Goal: Information Seeking & Learning: Check status

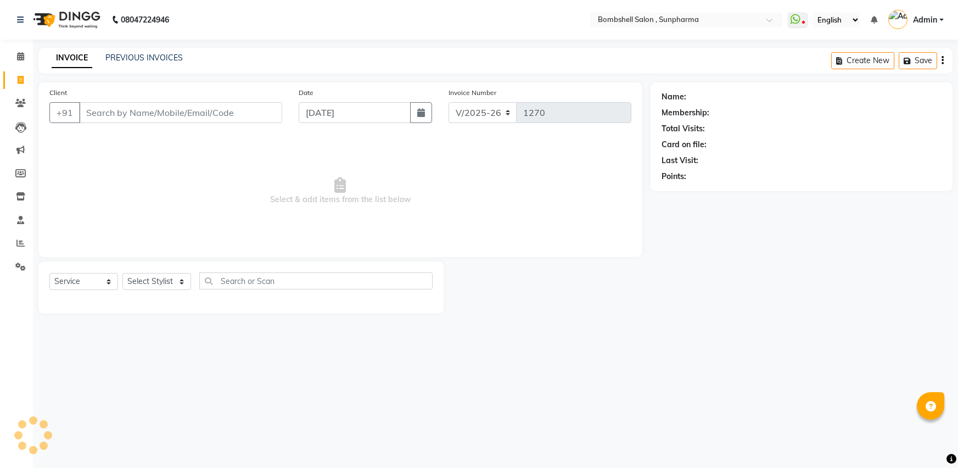
select select "4965"
select select "service"
click at [22, 239] on icon at bounding box center [20, 243] width 8 height 8
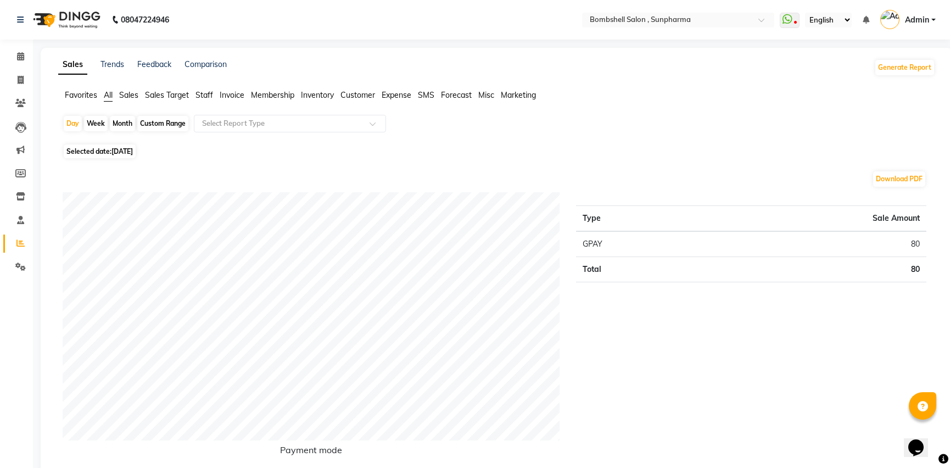
click at [154, 123] on div "Custom Range" at bounding box center [162, 123] width 51 height 15
select select "9"
select select "2025"
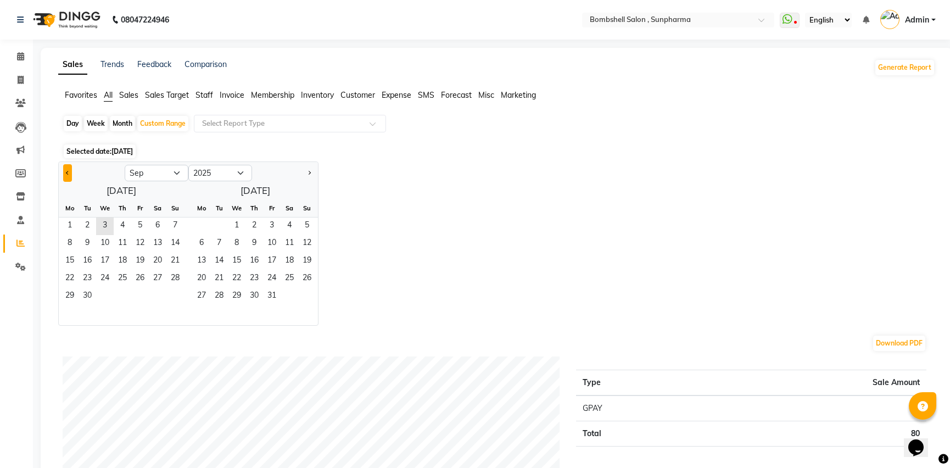
click at [65, 174] on button "Previous month" at bounding box center [67, 173] width 9 height 18
select select "8"
click at [139, 224] on span "1" at bounding box center [140, 226] width 18 height 18
click at [174, 293] on span "31" at bounding box center [175, 297] width 18 height 18
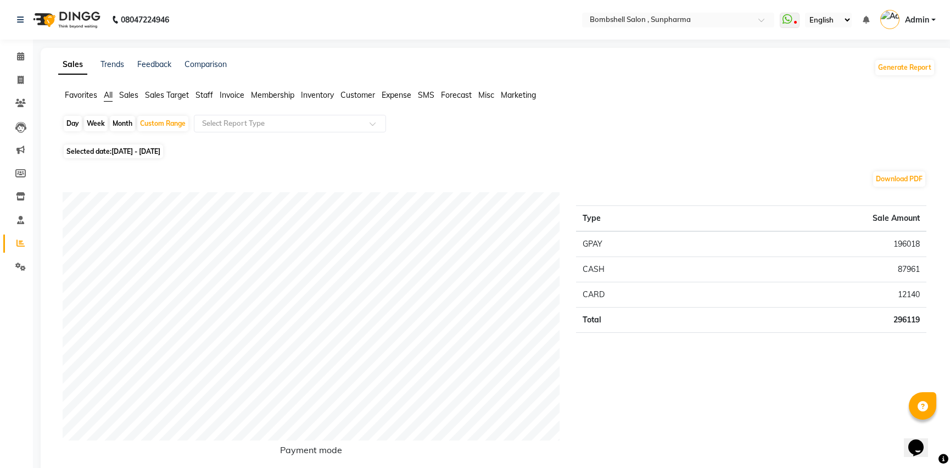
click at [680, 400] on div "Type Sale Amount GPAY 196018 CASH 87961 CARD 12140 Total 296119" at bounding box center [751, 332] width 367 height 281
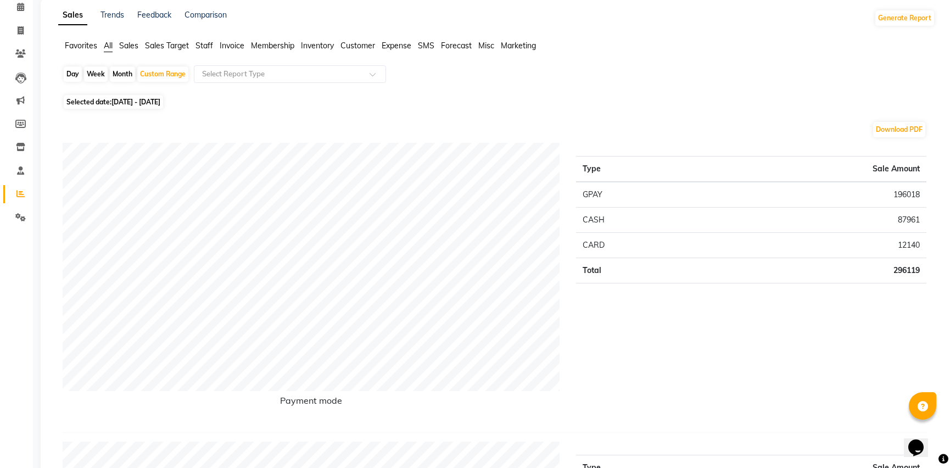
scroll to position [49, 0]
drag, startPoint x: 923, startPoint y: 218, endPoint x: 891, endPoint y: 219, distance: 31.9
click at [891, 219] on td "87961" at bounding box center [815, 220] width 221 height 25
click at [688, 329] on div "Type Sale Amount GPAY 196018 CASH 87961 CARD 12140 Total 296119" at bounding box center [751, 283] width 367 height 281
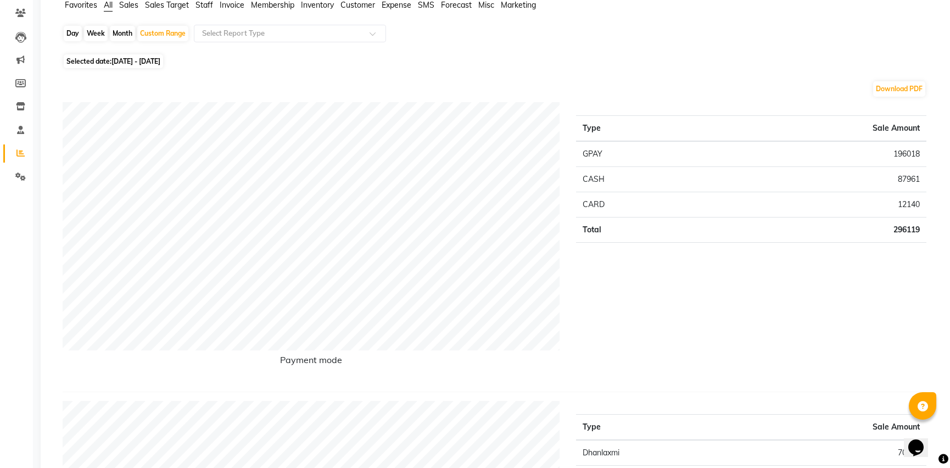
scroll to position [0, 0]
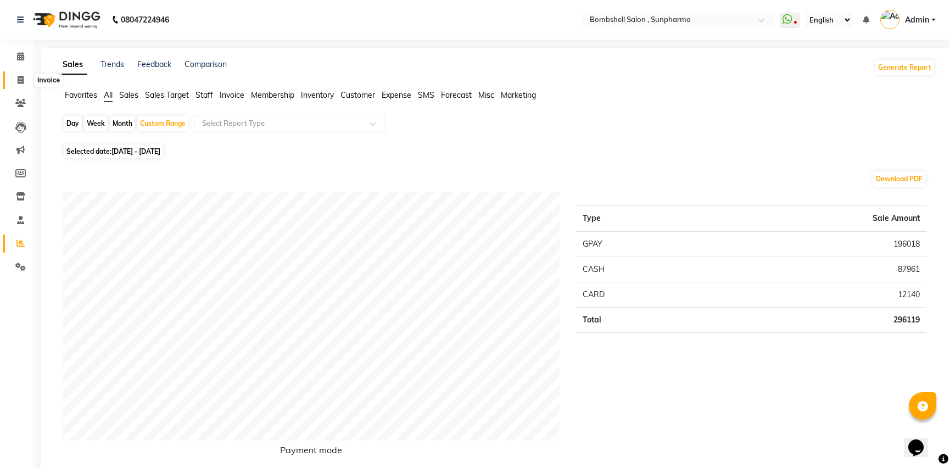
click at [24, 81] on span at bounding box center [20, 80] width 19 height 13
select select "service"
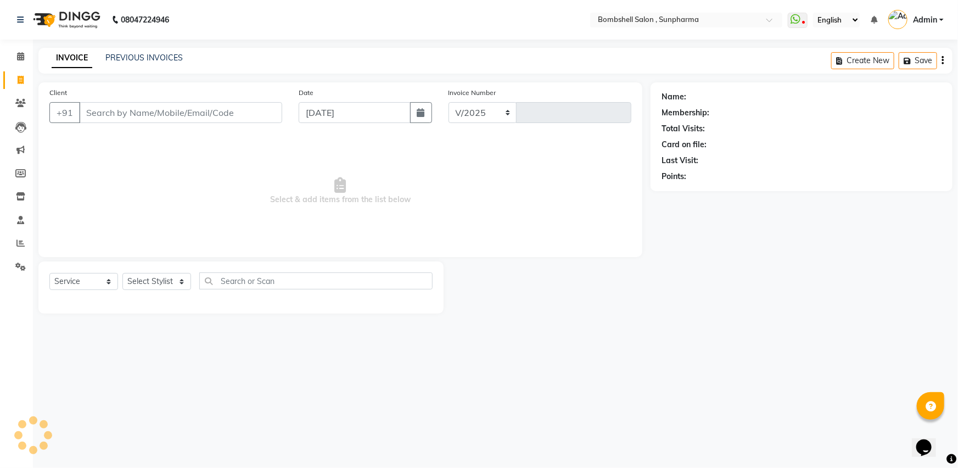
select select "4965"
type input "1270"
click at [20, 240] on icon at bounding box center [20, 243] width 8 height 8
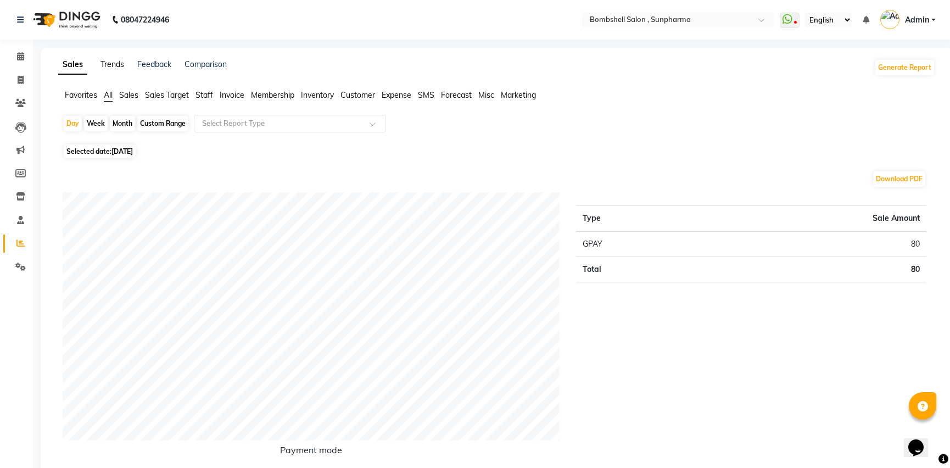
click at [106, 68] on link "Trends" at bounding box center [112, 64] width 24 height 10
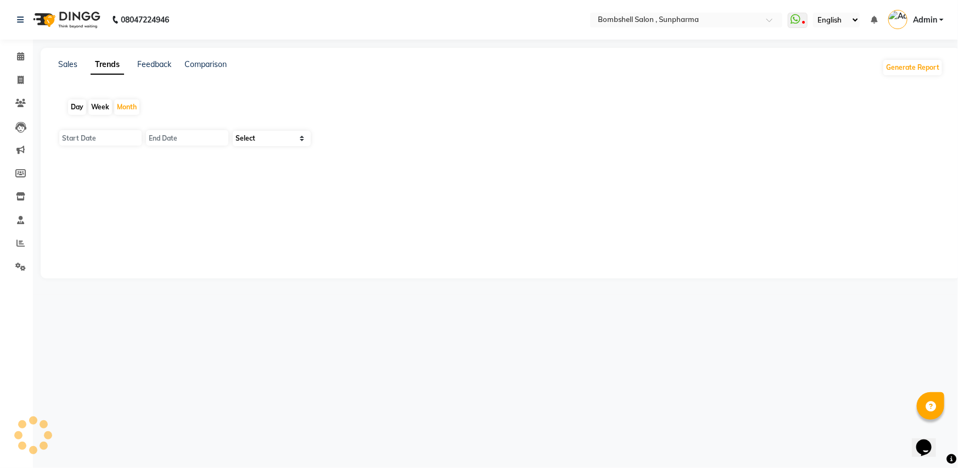
type input "01-09-2025"
type input "[DATE]"
select select "by_client"
click at [20, 171] on icon at bounding box center [20, 173] width 10 height 8
select select
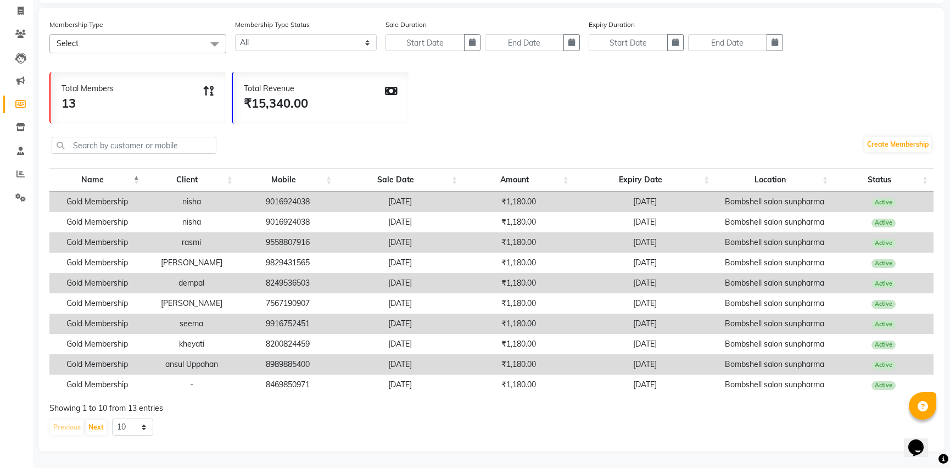
scroll to position [78, 0]
click at [774, 77] on div "Total Members 13 Total Revenue ₹15,340.00" at bounding box center [491, 94] width 884 height 57
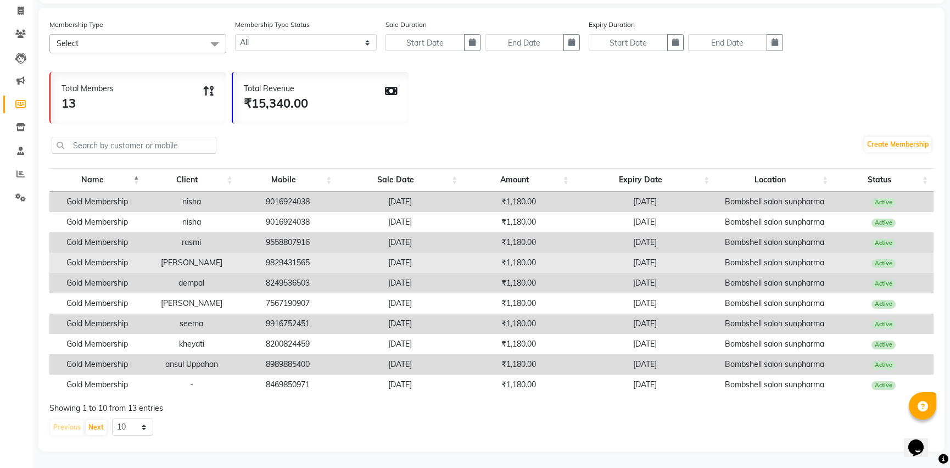
click at [879, 259] on span "Active" at bounding box center [883, 263] width 25 height 9
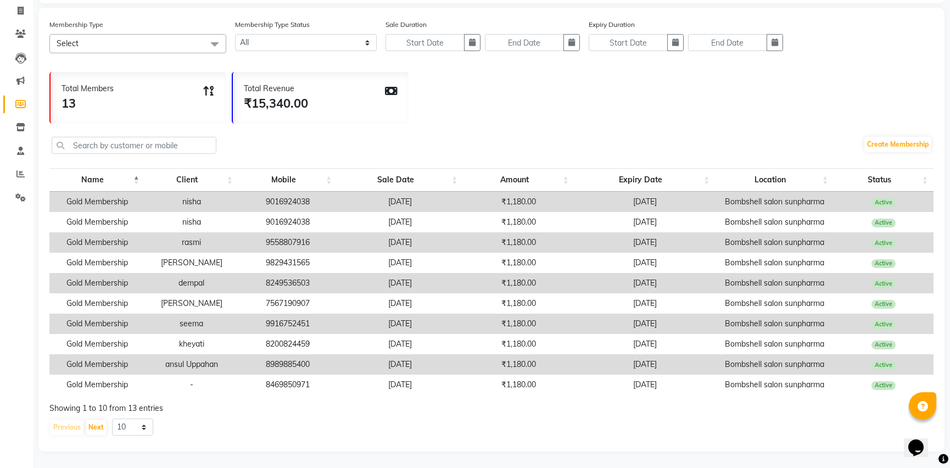
drag, startPoint x: 882, startPoint y: 251, endPoint x: 915, endPoint y: 243, distance: 34.0
click at [915, 243] on td "Active" at bounding box center [884, 242] width 100 height 20
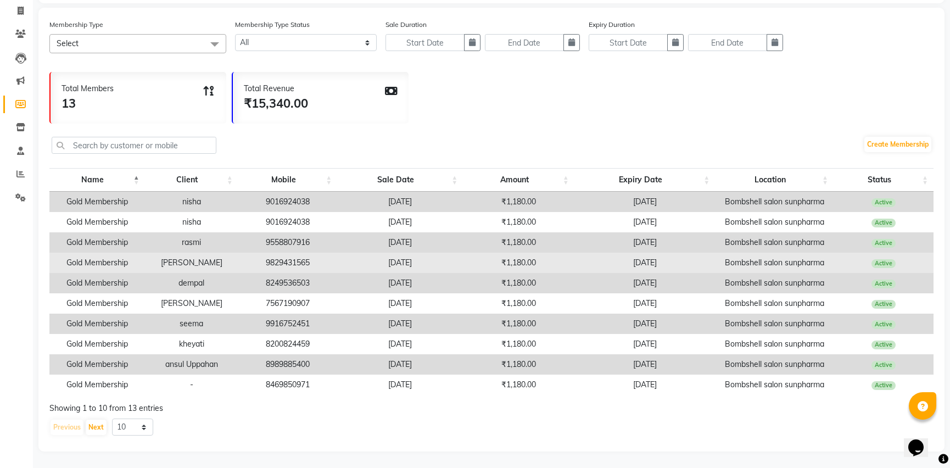
click at [882, 259] on span "Active" at bounding box center [883, 263] width 25 height 9
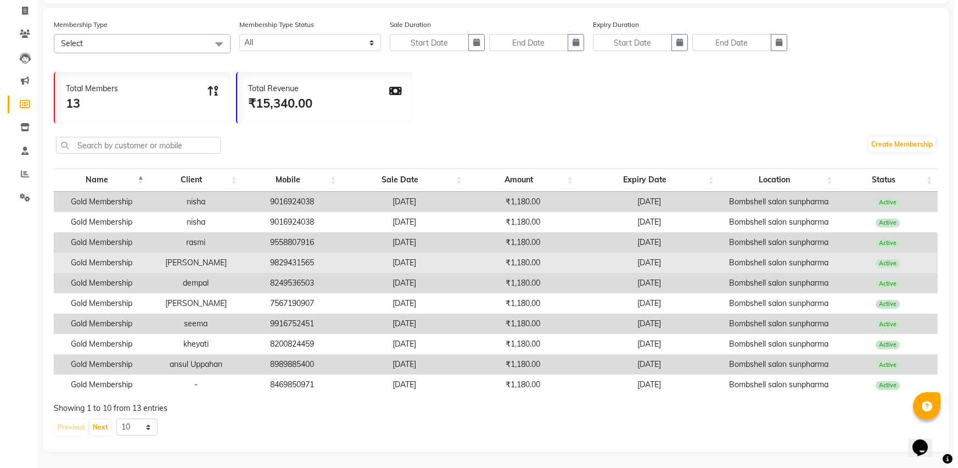
scroll to position [0, 0]
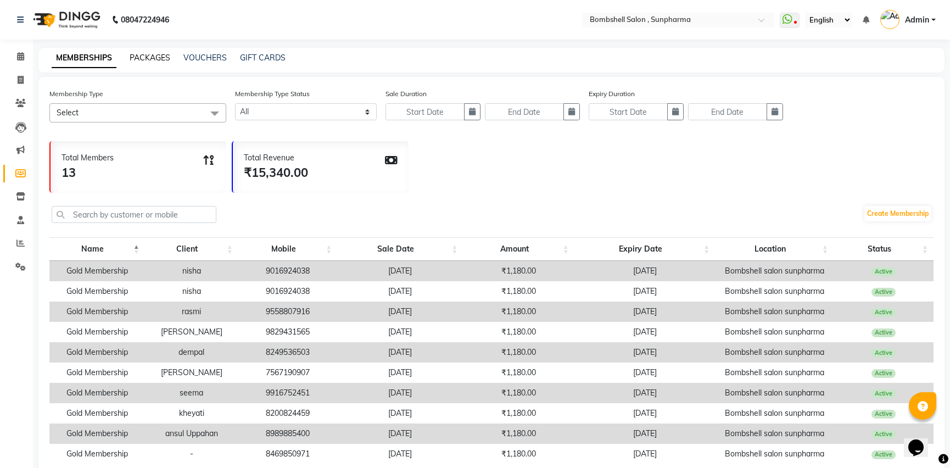
click at [146, 53] on link "PACKAGES" at bounding box center [150, 58] width 41 height 10
select select
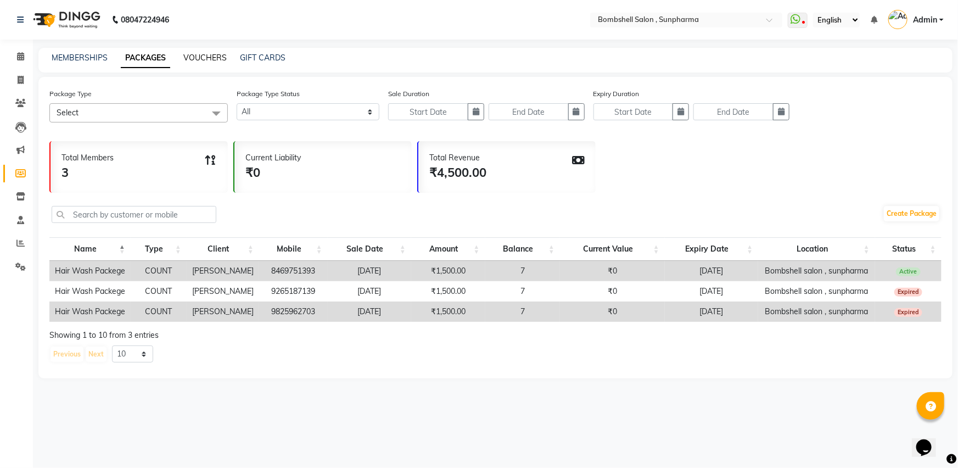
click at [214, 59] on link "VOUCHERS" at bounding box center [204, 58] width 43 height 10
select select
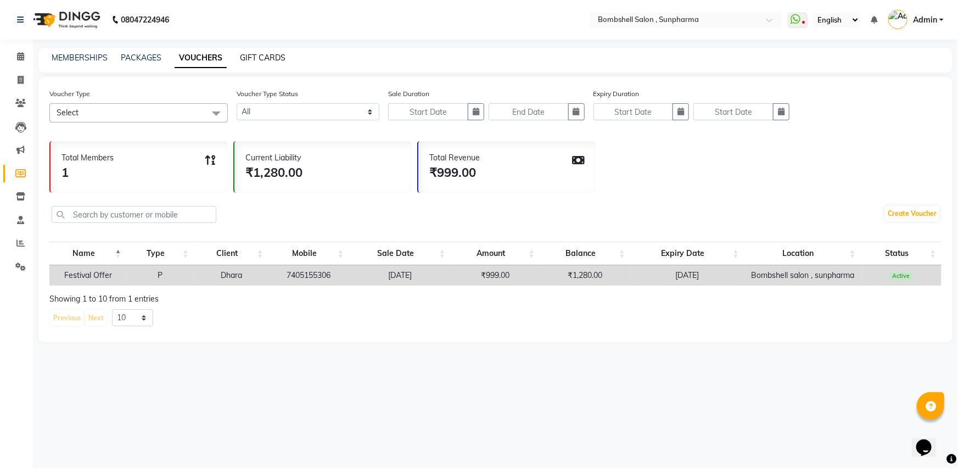
click at [269, 54] on link "GIFT CARDS" at bounding box center [263, 58] width 46 height 10
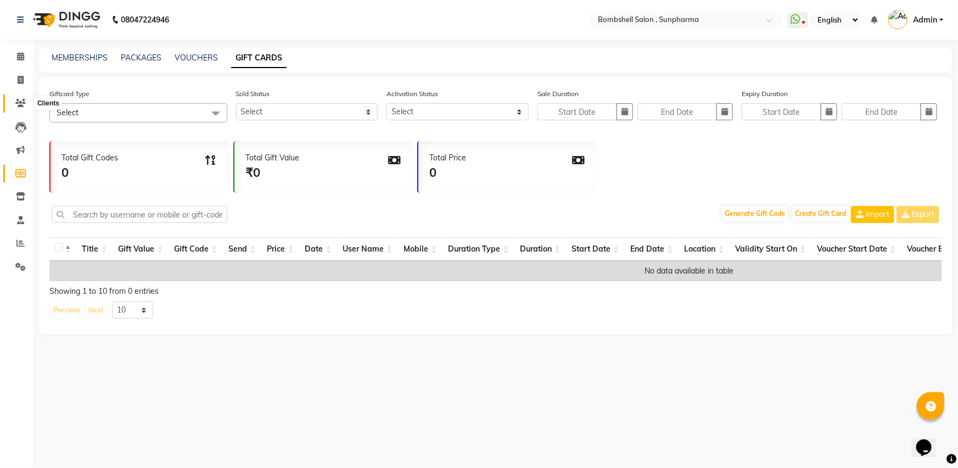
click at [18, 101] on icon at bounding box center [20, 103] width 10 height 8
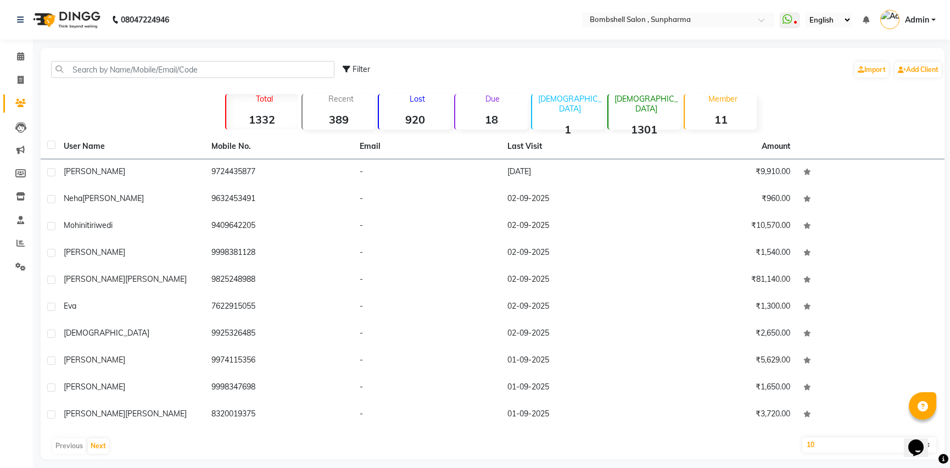
click at [418, 98] on p "Lost" at bounding box center [417, 99] width 68 height 10
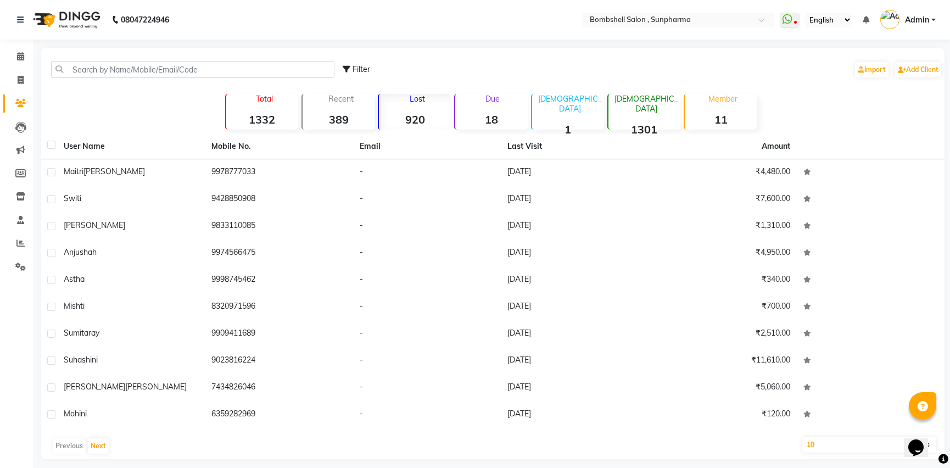
click at [505, 96] on p "Due" at bounding box center [492, 99] width 70 height 10
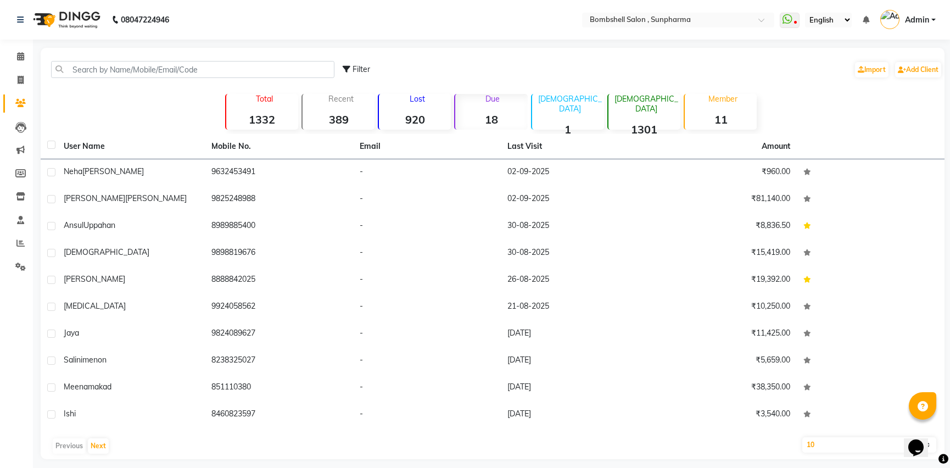
click at [431, 104] on div "Lost 920" at bounding box center [414, 112] width 73 height 36
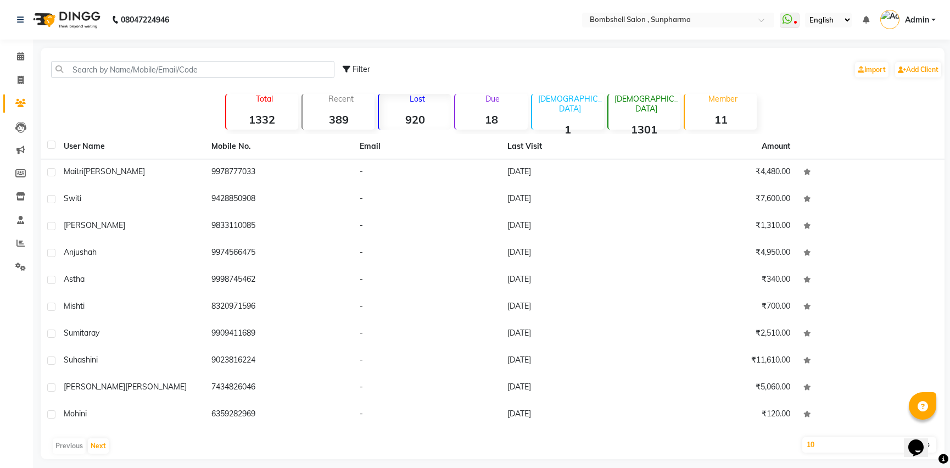
click at [604, 103] on p "[DEMOGRAPHIC_DATA]" at bounding box center [571, 104] width 68 height 20
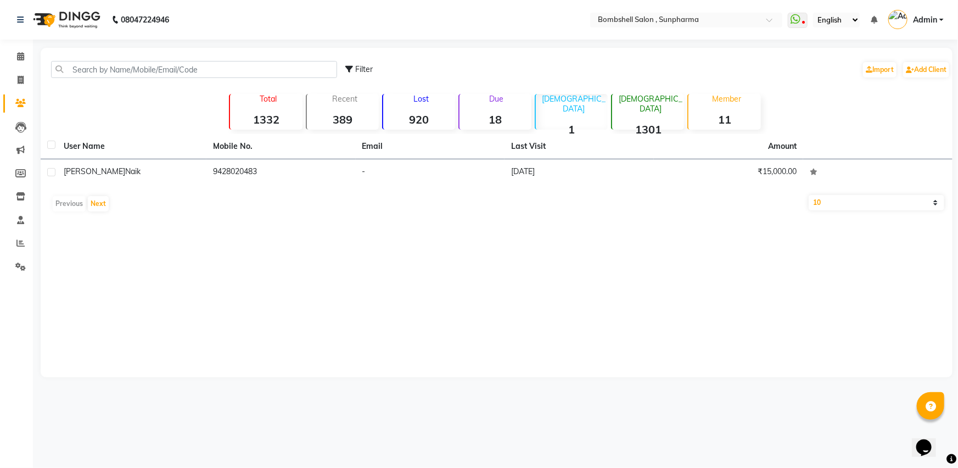
click at [508, 110] on div "Due 18" at bounding box center [495, 112] width 73 height 36
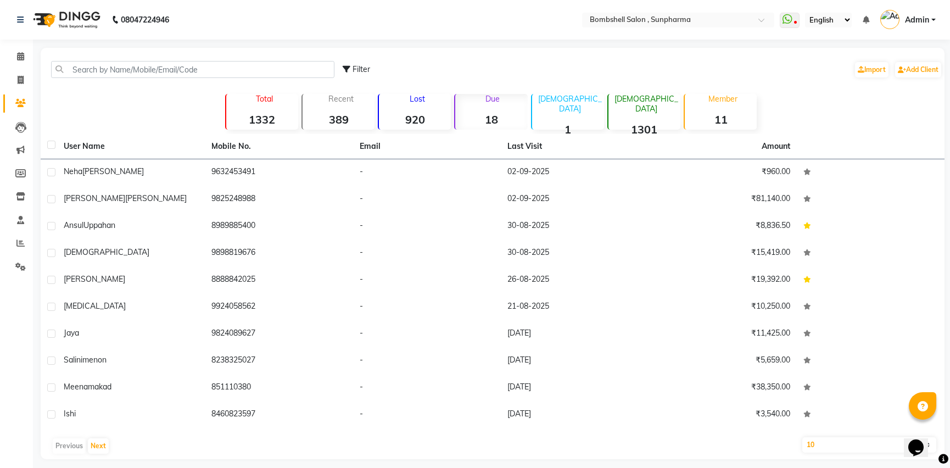
click at [421, 105] on div "Lost 920" at bounding box center [414, 112] width 73 height 36
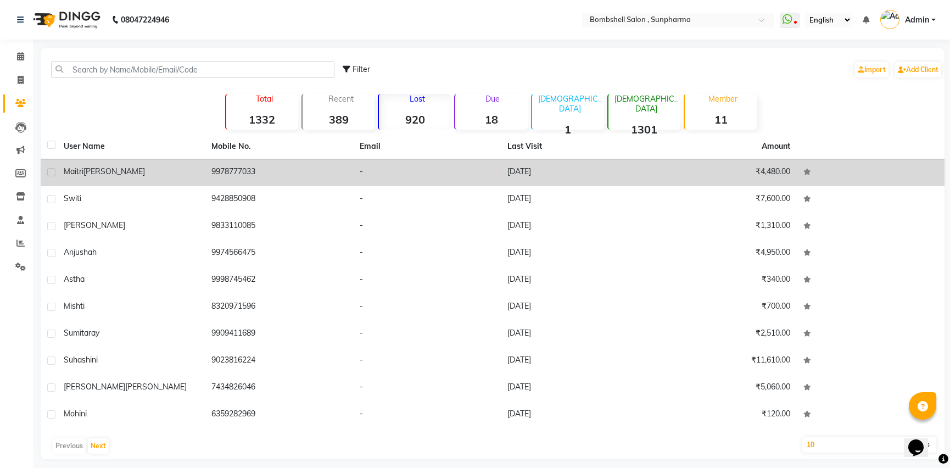
click at [223, 170] on td "9978777033" at bounding box center [279, 172] width 148 height 27
click at [223, 170] on td "9978777033" at bounding box center [280, 172] width 149 height 27
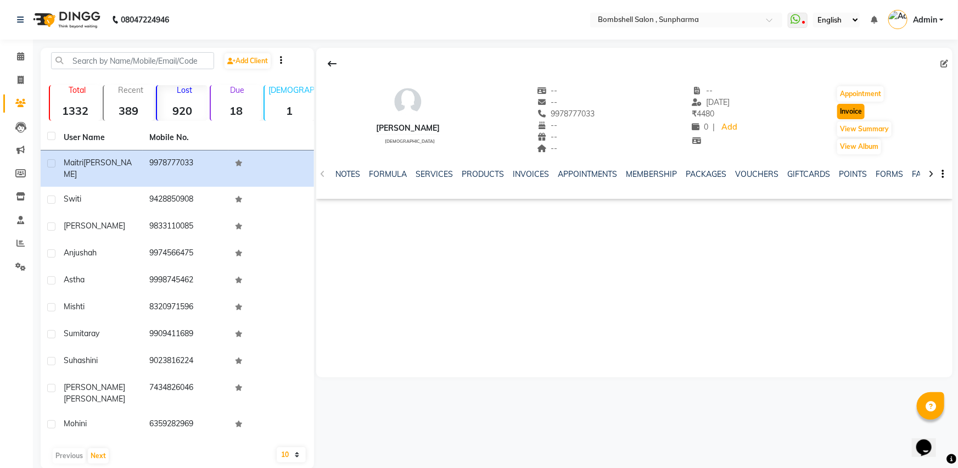
click at [851, 108] on button "Invoice" at bounding box center [850, 111] width 27 height 15
select select "4965"
select select "service"
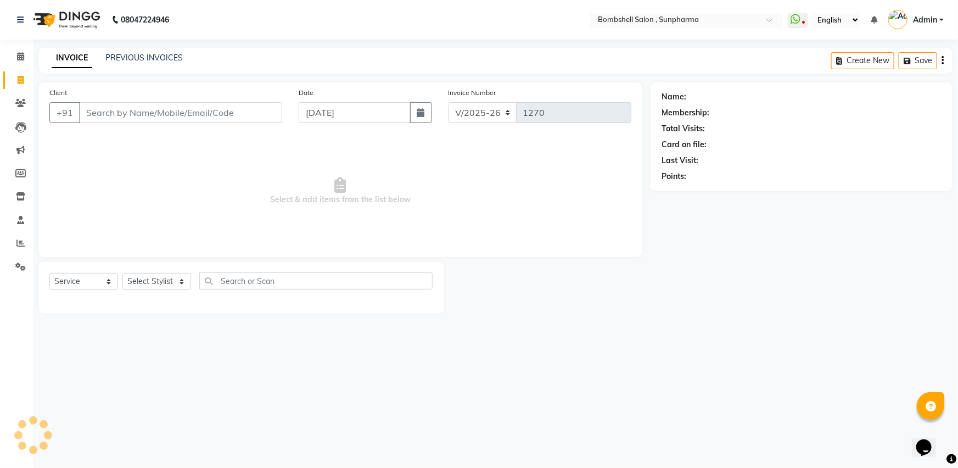
type input "9978777033"
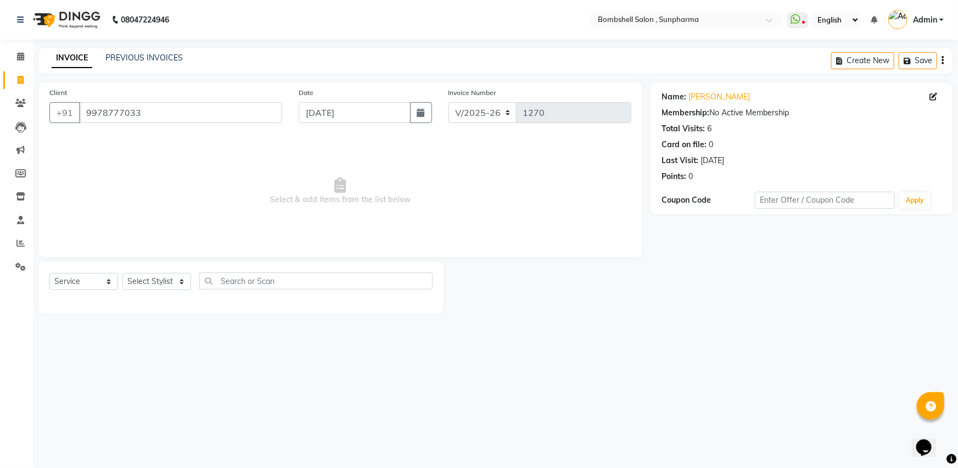
click at [535, 112] on input "1270" at bounding box center [573, 112] width 115 height 21
click at [463, 117] on select "V/2025 V/2025-26" at bounding box center [483, 112] width 69 height 21
click at [555, 108] on input "1270" at bounding box center [573, 112] width 115 height 21
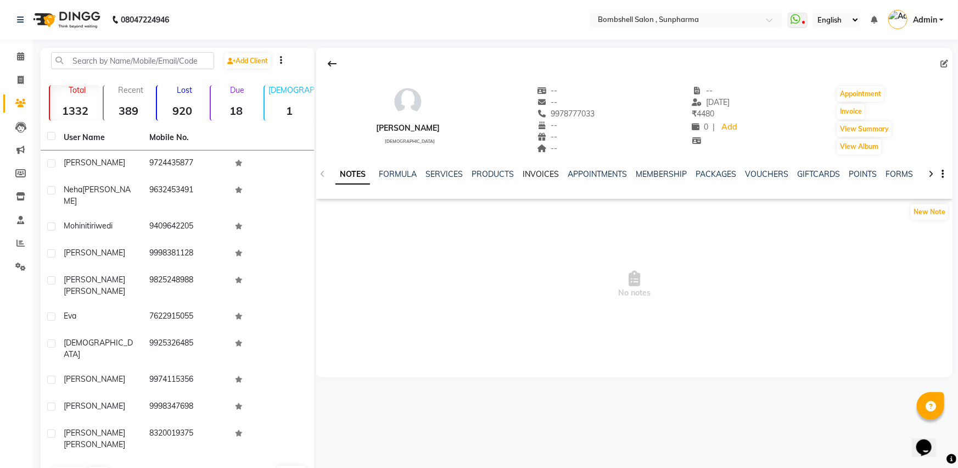
click at [538, 172] on link "INVOICES" at bounding box center [541, 174] width 36 height 10
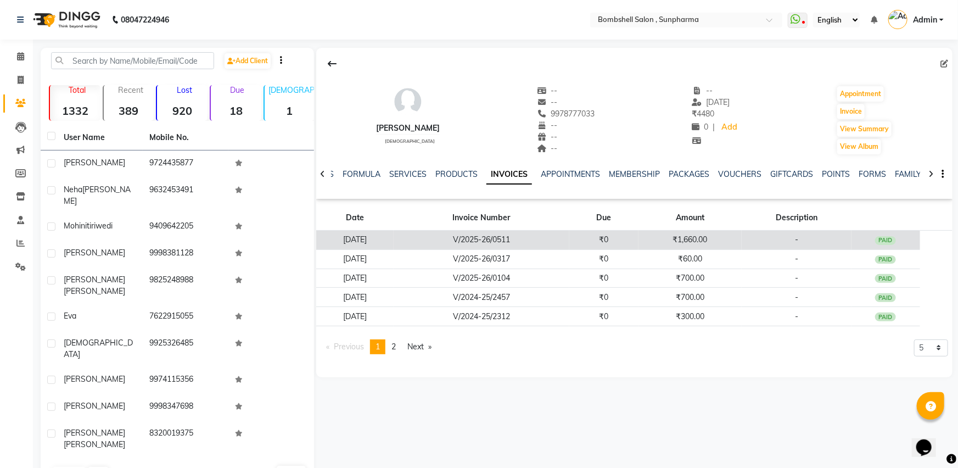
click at [512, 237] on td "V/2025-26/0511" at bounding box center [481, 240] width 175 height 19
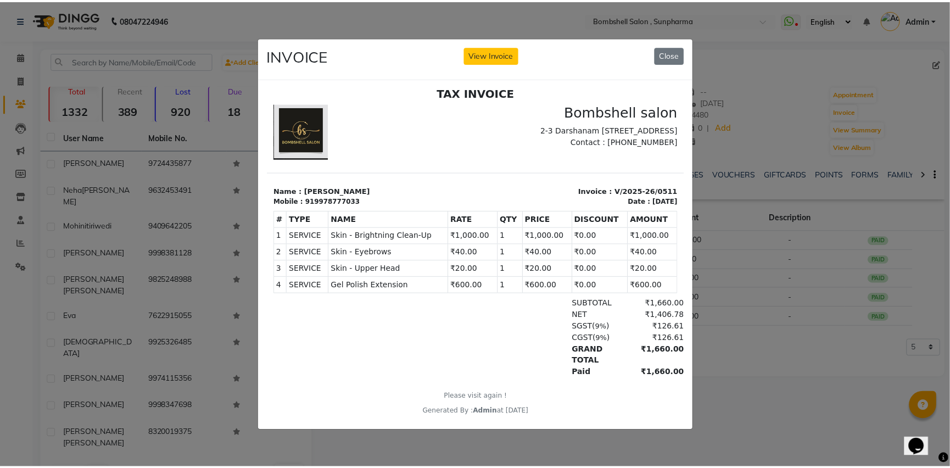
scroll to position [8, 0]
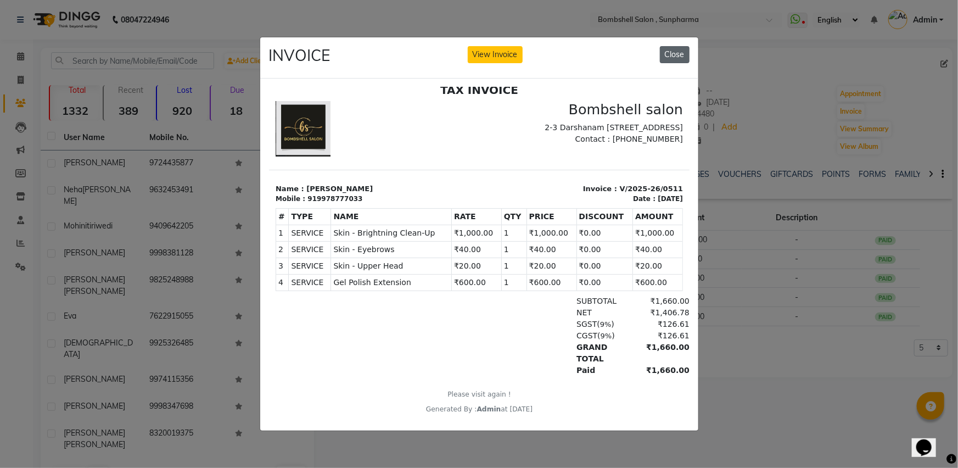
click at [676, 55] on button "Close" at bounding box center [675, 54] width 30 height 17
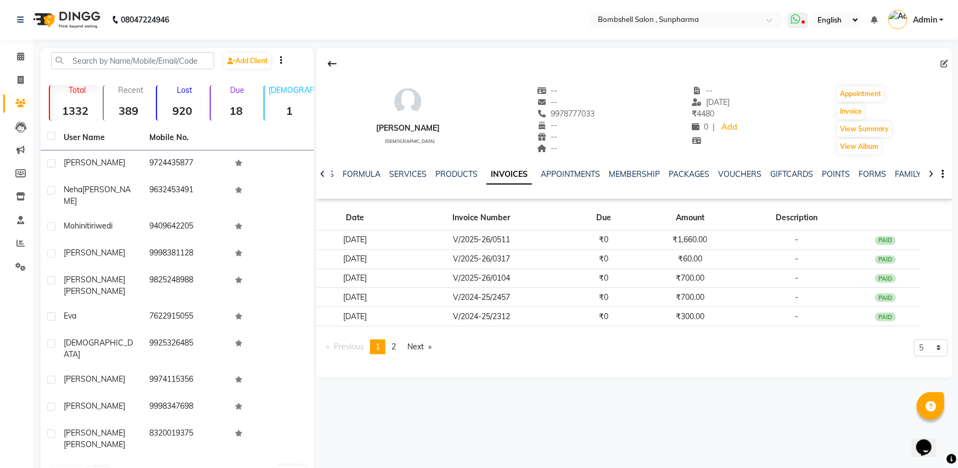
click at [802, 20] on icon at bounding box center [803, 22] width 3 height 5
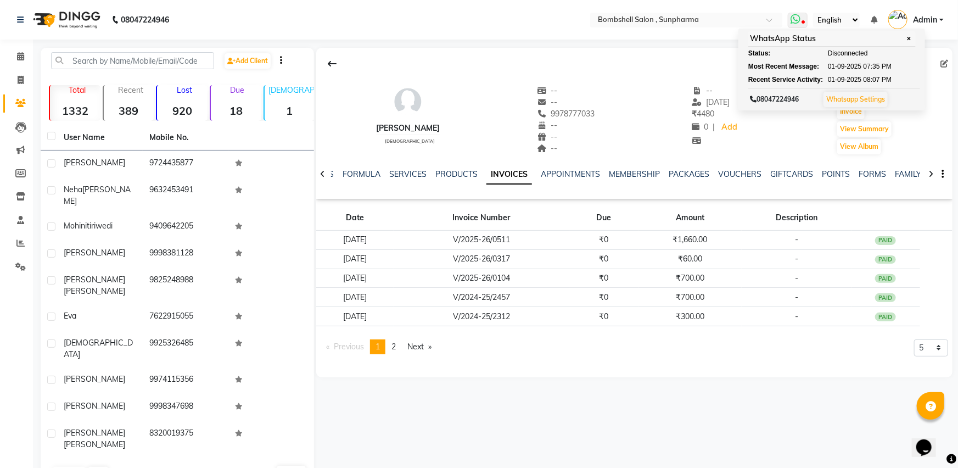
click at [797, 19] on icon at bounding box center [796, 19] width 10 height 11
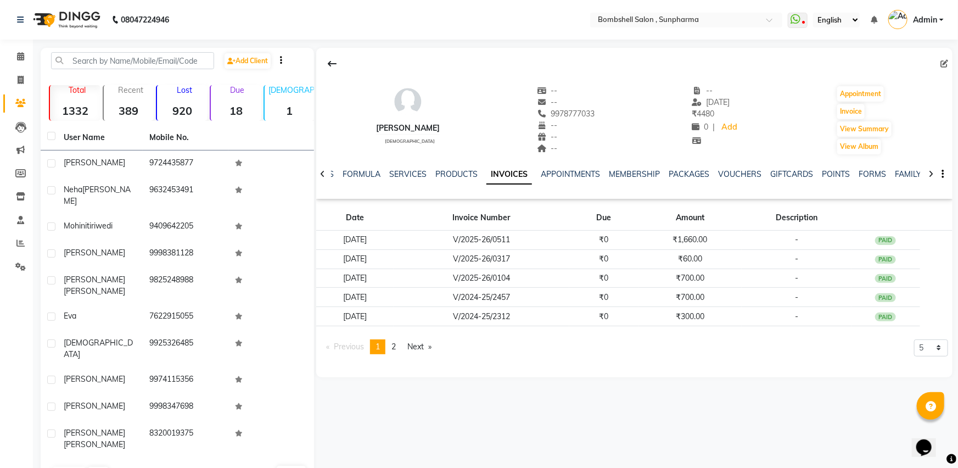
drag, startPoint x: 547, startPoint y: 113, endPoint x: 610, endPoint y: 115, distance: 63.2
click at [610, 115] on div "[PERSON_NAME] [DEMOGRAPHIC_DATA] -- -- 9978777033 -- -- -- -- [DATE] ₹ 4480 0 |…" at bounding box center [634, 114] width 636 height 81
copy span "9978777033"
click at [396, 347] on span "2" at bounding box center [394, 347] width 4 height 10
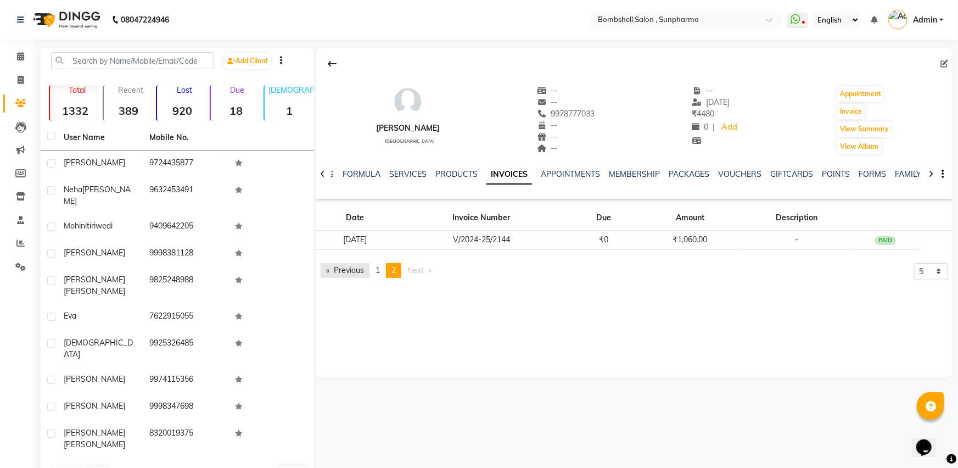
click at [340, 269] on link "Previous page" at bounding box center [345, 270] width 49 height 15
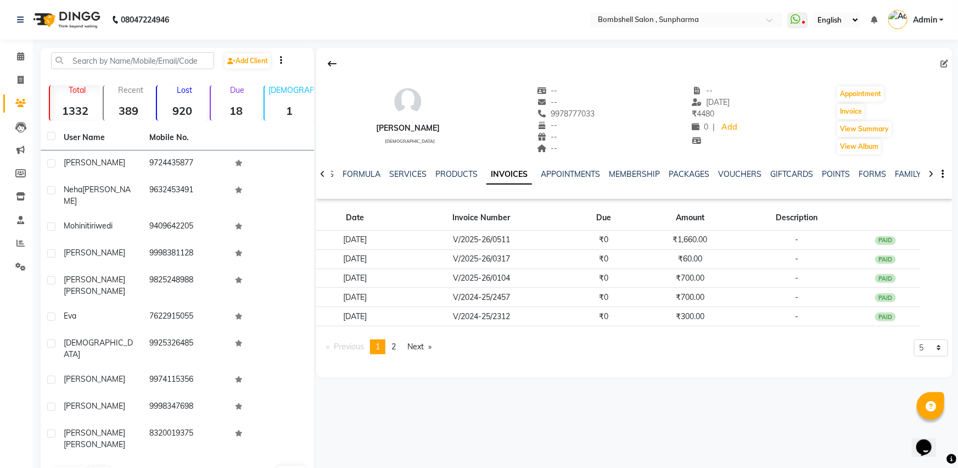
copy span "9978777033"
click at [329, 65] on icon at bounding box center [332, 63] width 9 height 9
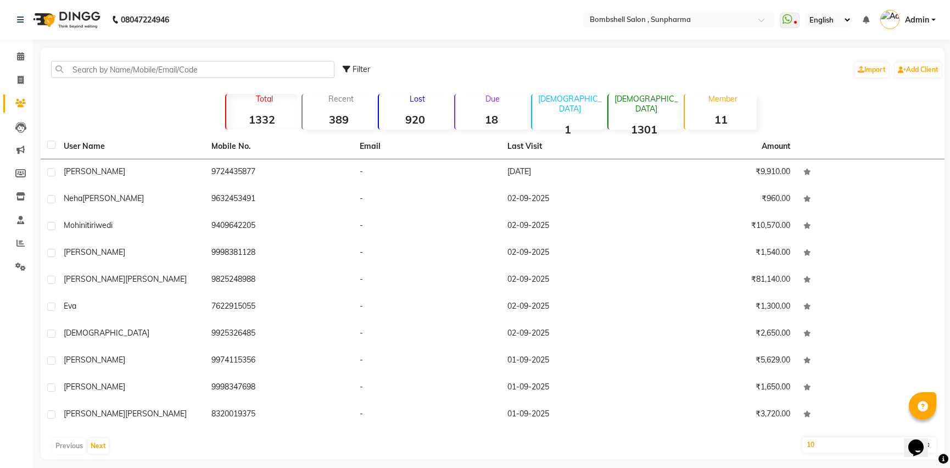
click at [418, 103] on p "Lost" at bounding box center [417, 99] width 68 height 10
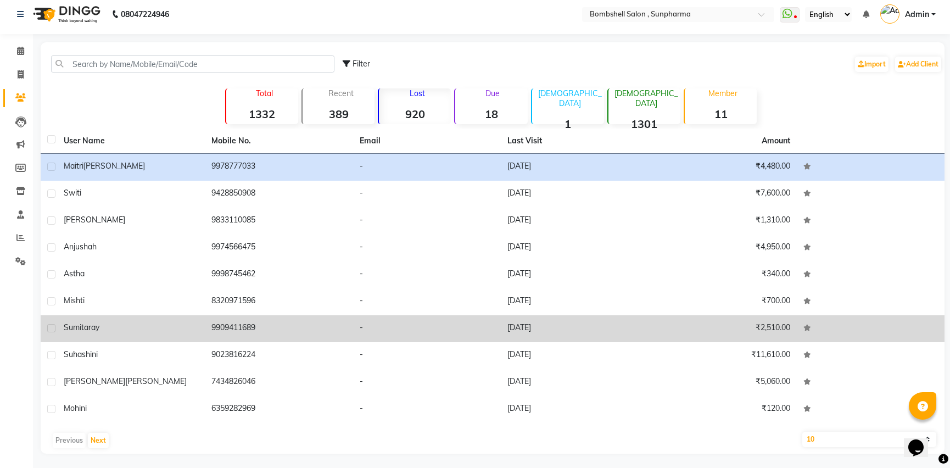
scroll to position [7, 0]
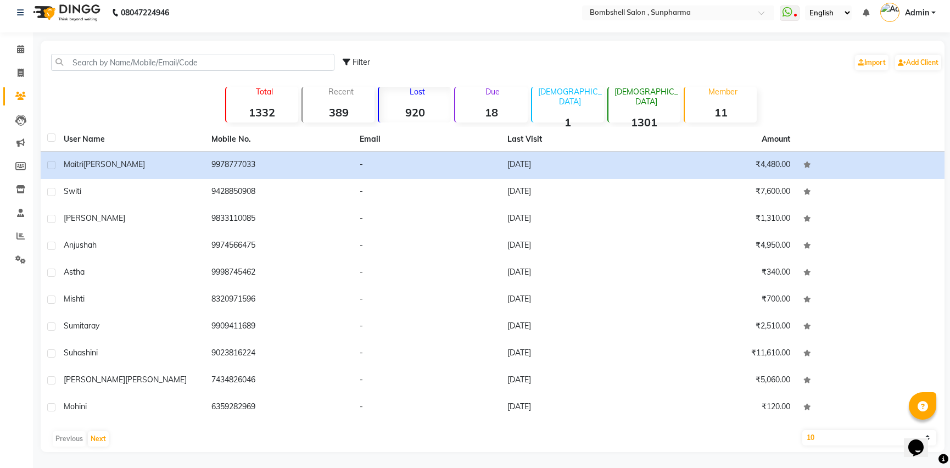
click at [854, 79] on div "Filter Import Add Client Total 1332 Recent 389 Lost 920 Due 18 [DEMOGRAPHIC_DAT…" at bounding box center [493, 246] width 904 height 411
click at [949, 105] on main "Filter Import Add Client Total 1332 Recent 389 Lost 920 Due 18 [DEMOGRAPHIC_DAT…" at bounding box center [491, 255] width 917 height 428
click at [98, 439] on button "Next" at bounding box center [98, 438] width 21 height 15
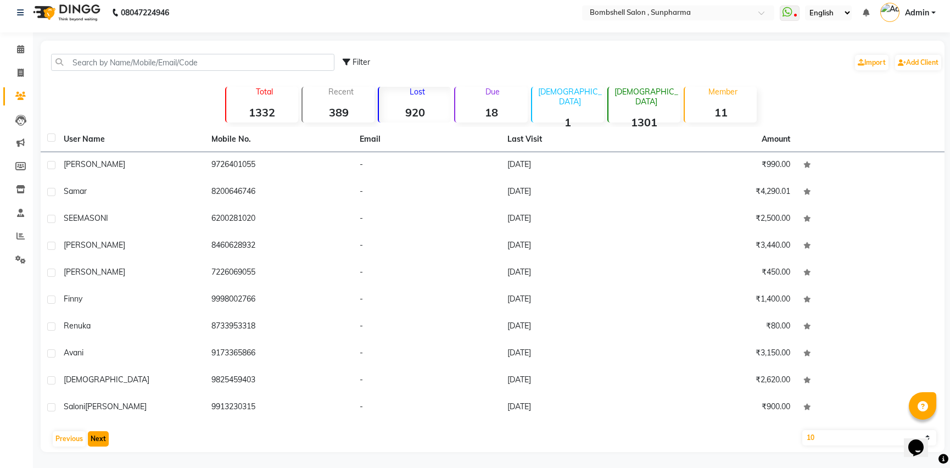
click at [98, 439] on button "Next" at bounding box center [98, 438] width 21 height 15
click at [100, 437] on button "Next" at bounding box center [98, 438] width 21 height 15
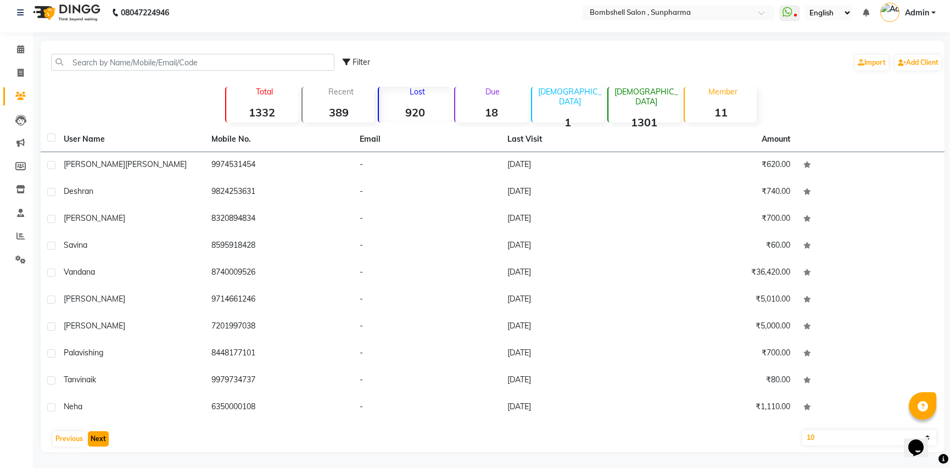
click at [100, 437] on button "Next" at bounding box center [98, 438] width 21 height 15
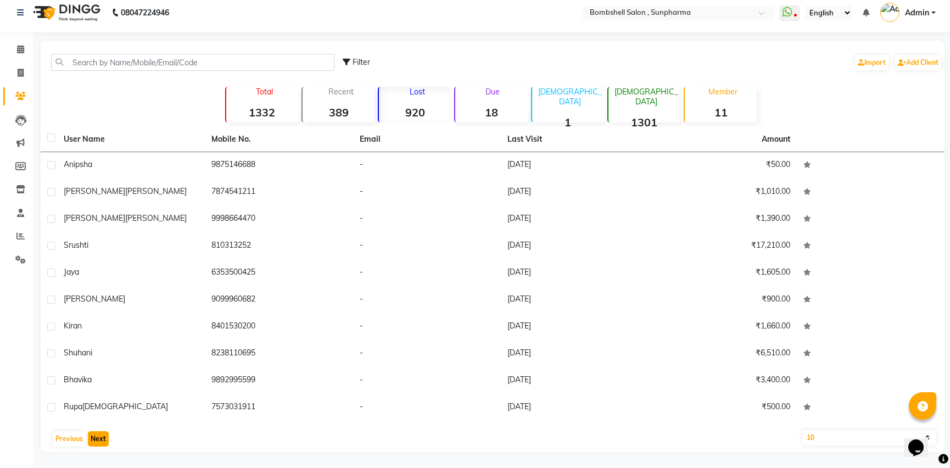
click at [100, 437] on button "Next" at bounding box center [98, 438] width 21 height 15
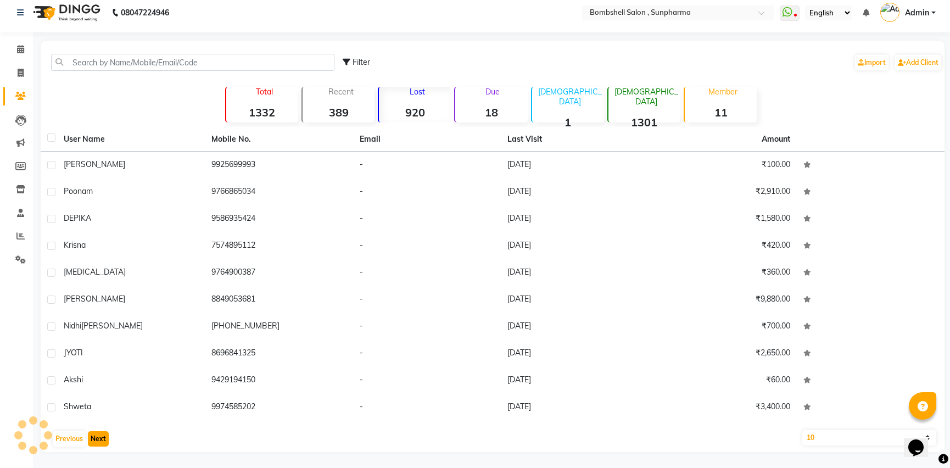
click at [100, 437] on button "Next" at bounding box center [98, 438] width 21 height 15
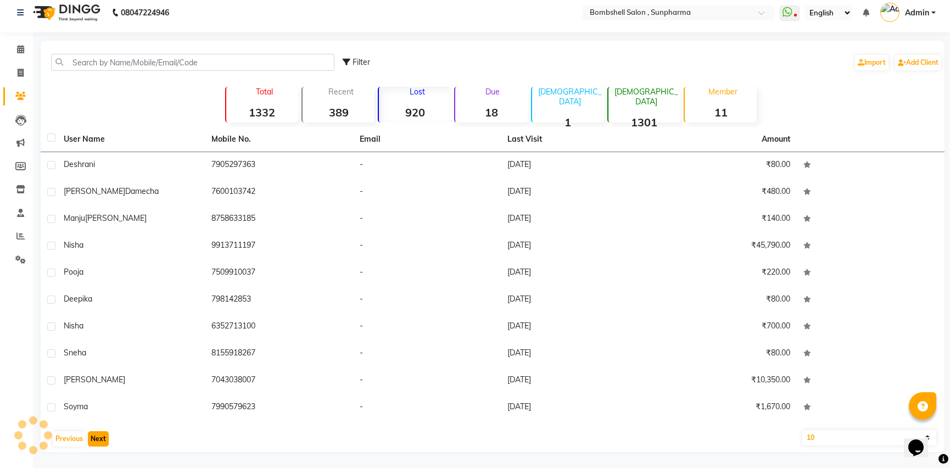
click at [100, 437] on button "Next" at bounding box center [98, 438] width 21 height 15
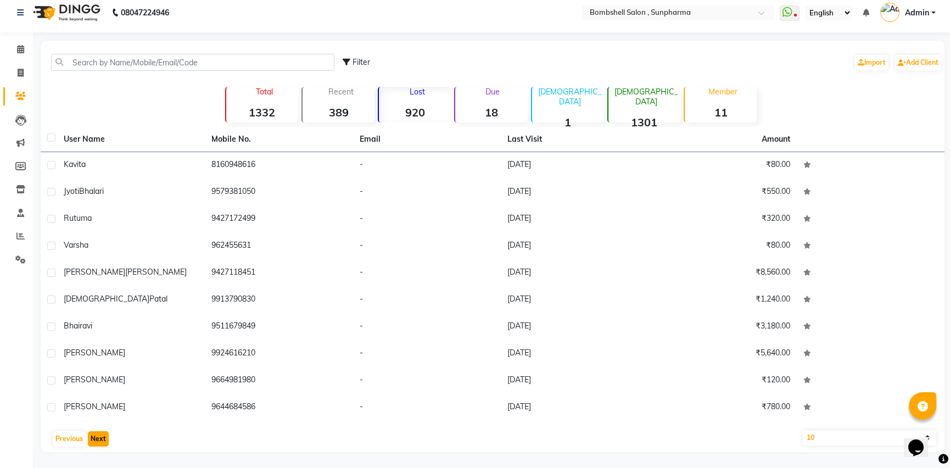
click at [100, 437] on button "Next" at bounding box center [98, 438] width 21 height 15
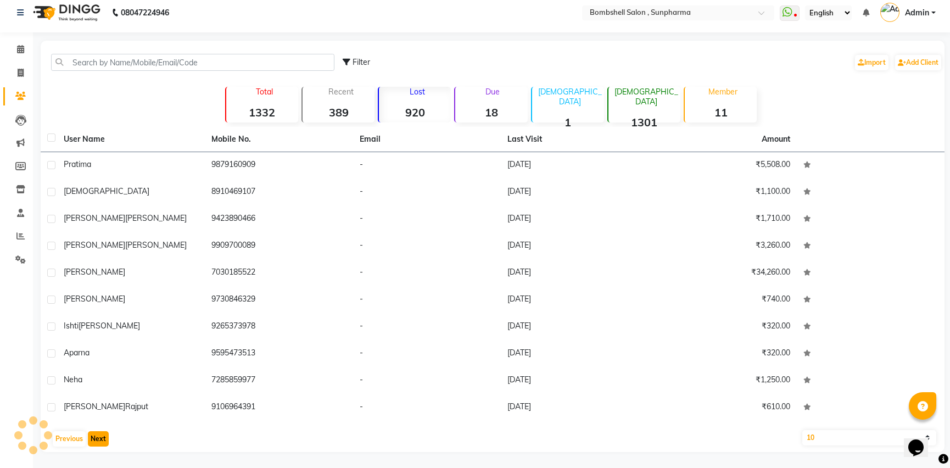
click at [100, 437] on button "Next" at bounding box center [98, 438] width 21 height 15
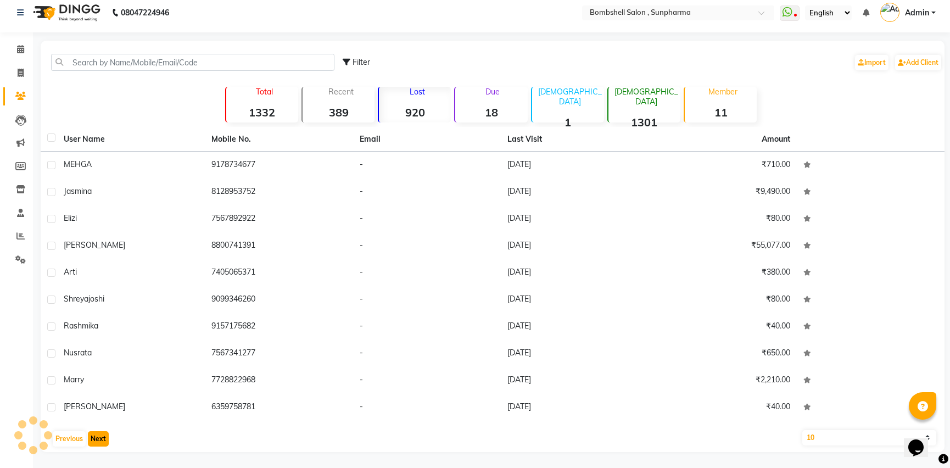
click at [100, 437] on button "Next" at bounding box center [98, 438] width 21 height 15
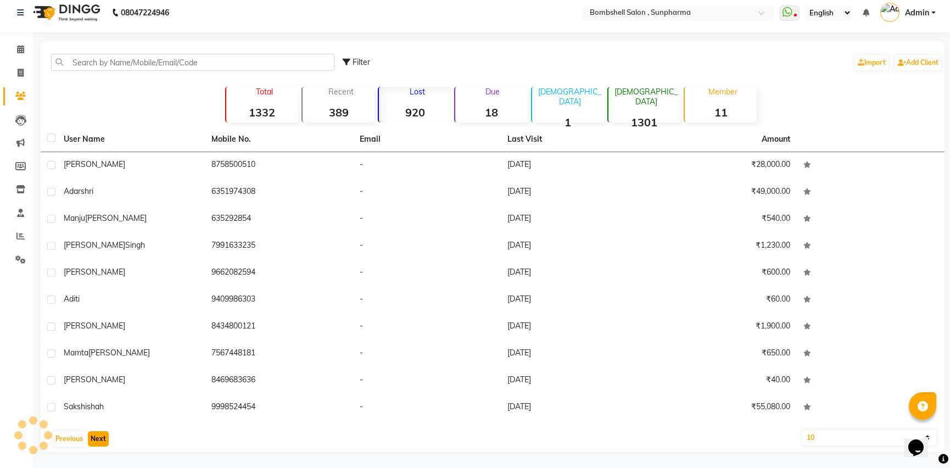
click at [100, 437] on button "Next" at bounding box center [98, 438] width 21 height 15
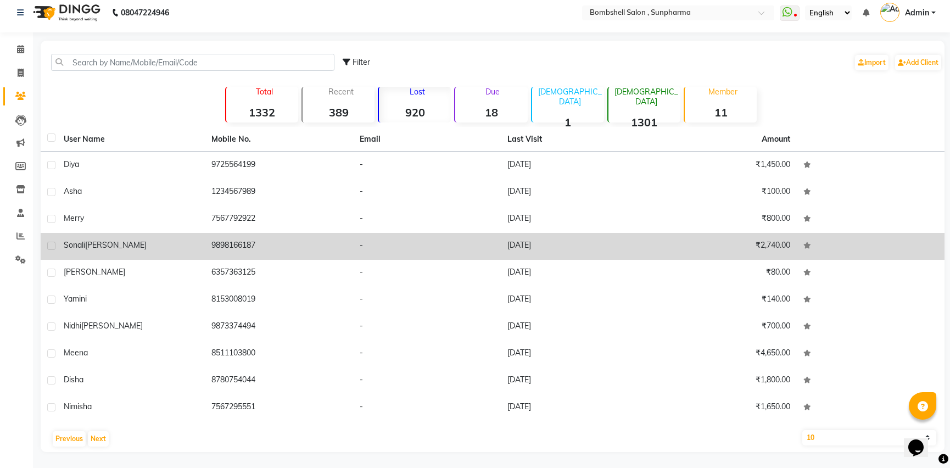
click at [240, 243] on td "9898166187" at bounding box center [279, 246] width 148 height 27
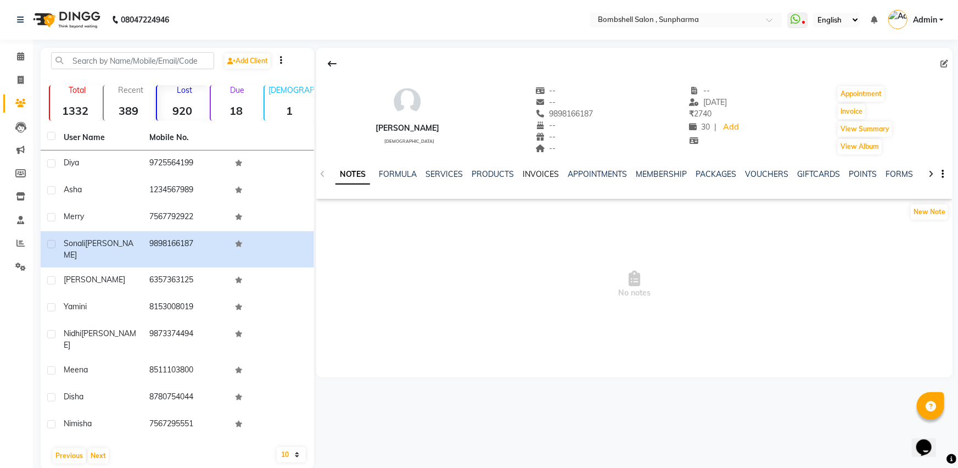
click at [529, 176] on link "INVOICES" at bounding box center [541, 174] width 36 height 10
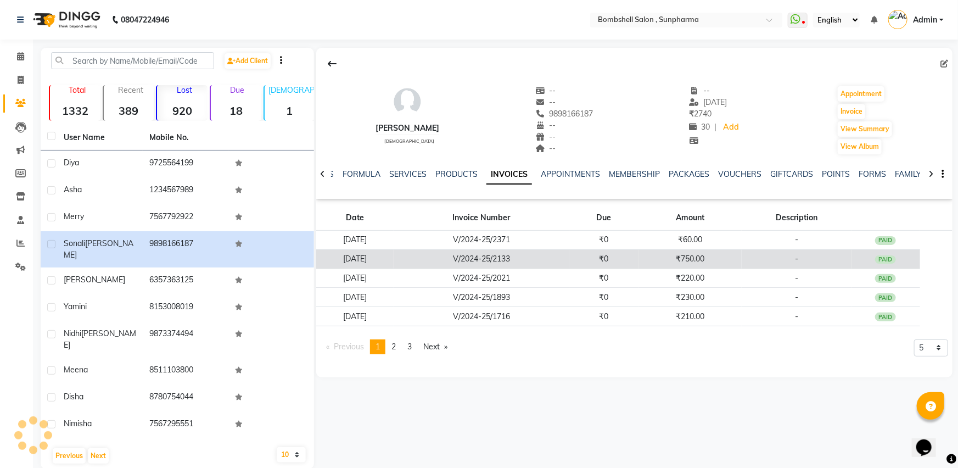
click at [382, 254] on td "[DATE]" at bounding box center [354, 258] width 77 height 19
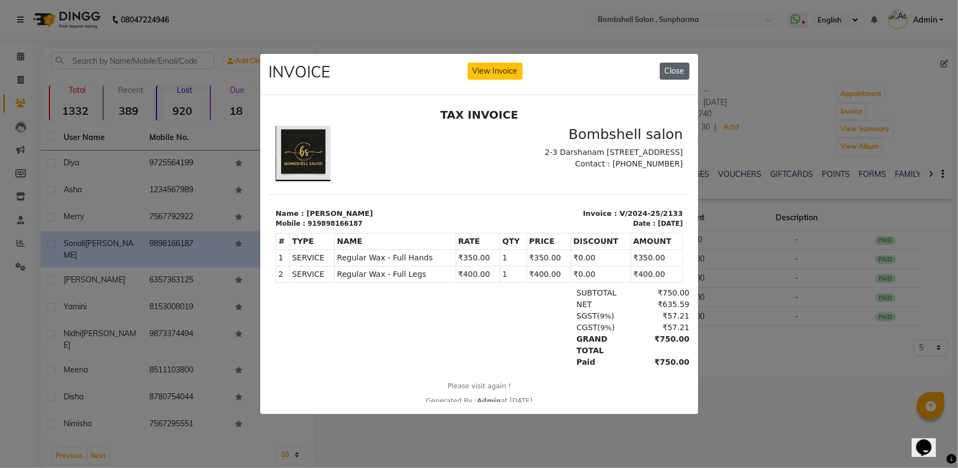
click at [677, 70] on button "Close" at bounding box center [675, 71] width 30 height 17
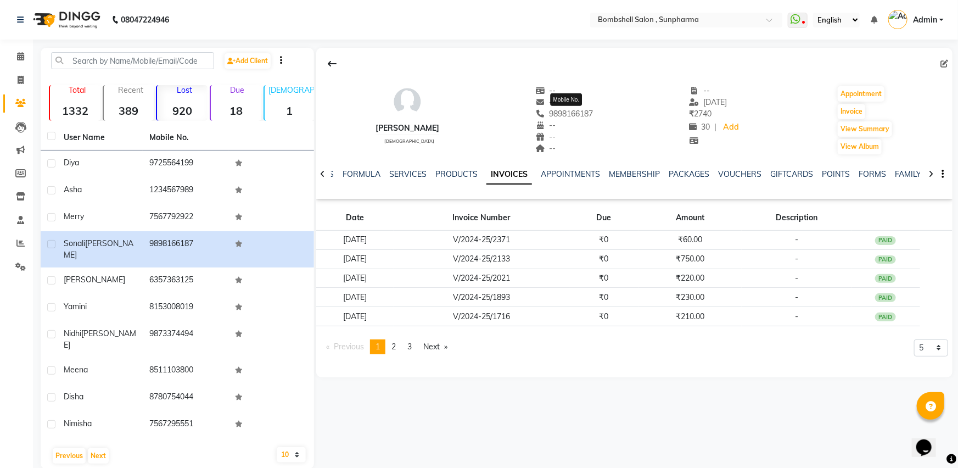
drag, startPoint x: 601, startPoint y: 110, endPoint x: 554, endPoint y: 116, distance: 48.2
click at [554, 116] on div "[PERSON_NAME] [DEMOGRAPHIC_DATA] -- -- [PHONE_NUMBER] Mobile No. -- -- -- -- [D…" at bounding box center [634, 114] width 636 height 81
copy span "9898166187"
click at [602, 110] on div "[PERSON_NAME] [DEMOGRAPHIC_DATA] -- -- [PHONE_NUMBER] Mobile No. -- -- -- -- [D…" at bounding box center [634, 114] width 636 height 81
click at [563, 113] on span "9898166187" at bounding box center [564, 114] width 58 height 10
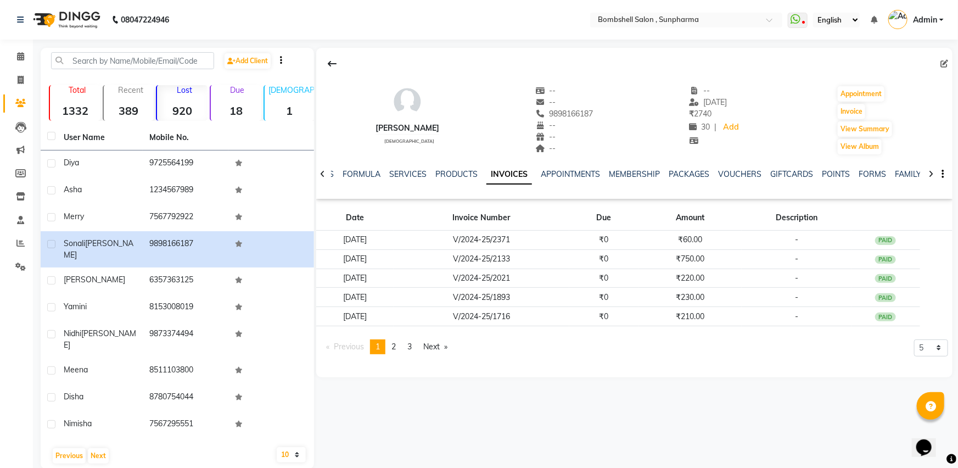
click at [565, 113] on span "9898166187" at bounding box center [564, 114] width 58 height 10
copy span "9898166187"
click at [327, 66] on button at bounding box center [332, 63] width 23 height 21
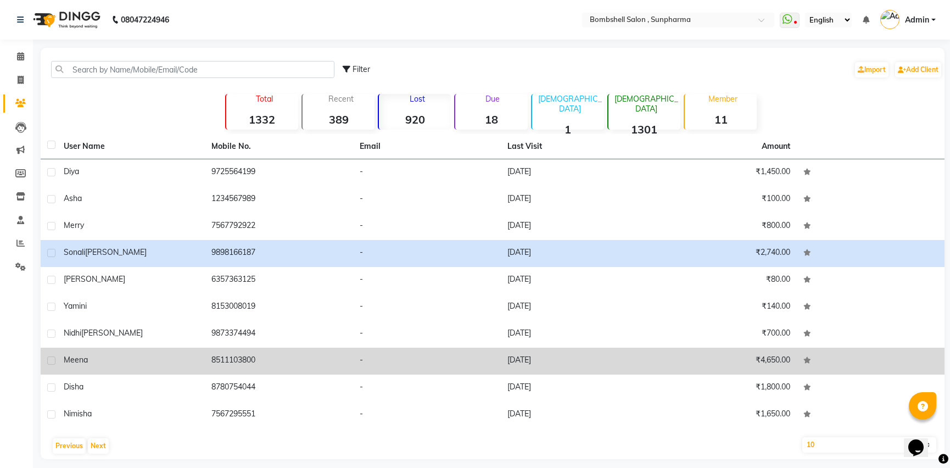
click at [563, 358] on td "[DATE]" at bounding box center [575, 361] width 148 height 27
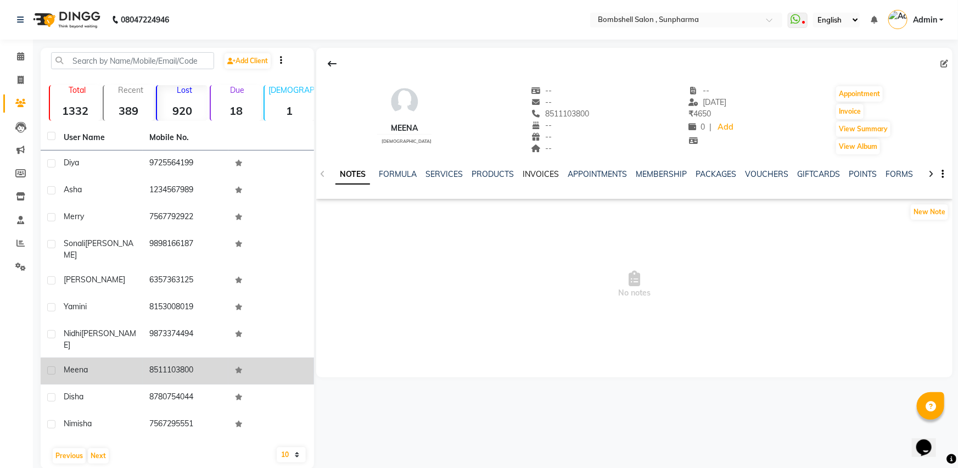
click at [547, 171] on link "INVOICES" at bounding box center [541, 174] width 36 height 10
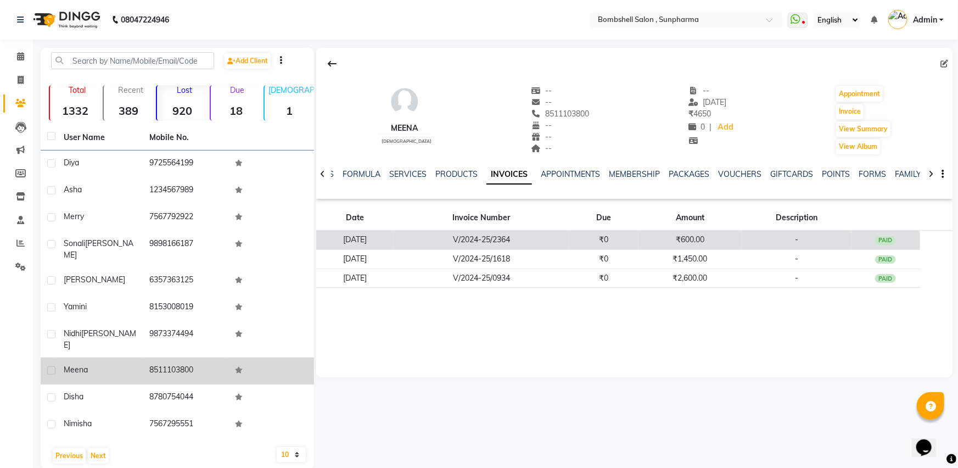
click at [512, 236] on td "V/2024-25/2364" at bounding box center [481, 240] width 175 height 19
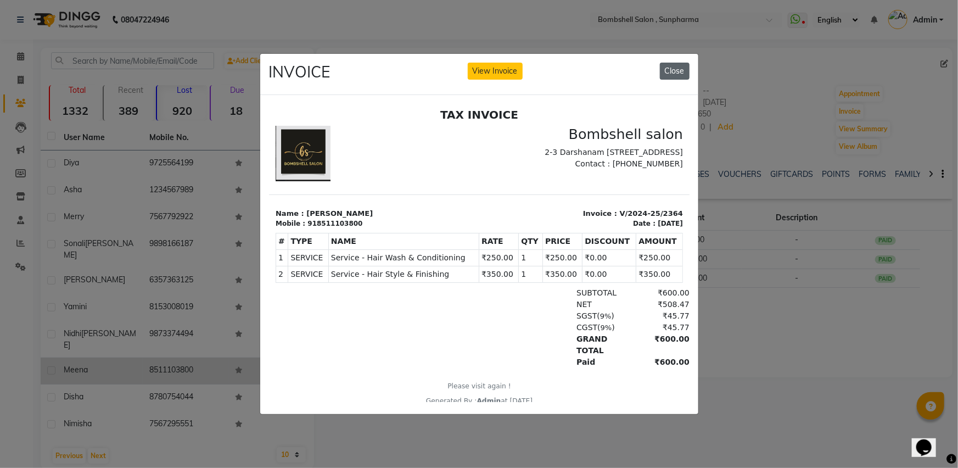
click at [678, 66] on button "Close" at bounding box center [675, 71] width 30 height 17
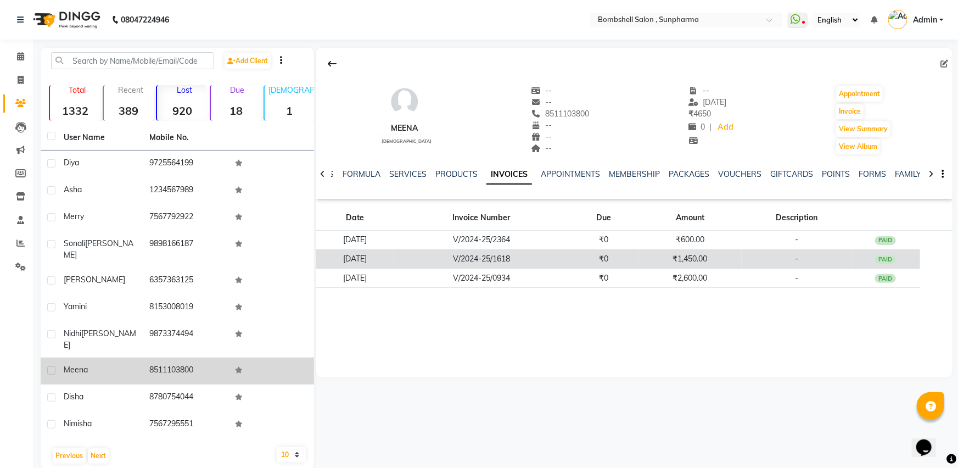
click at [521, 258] on td "V/2024-25/1618" at bounding box center [481, 258] width 175 height 19
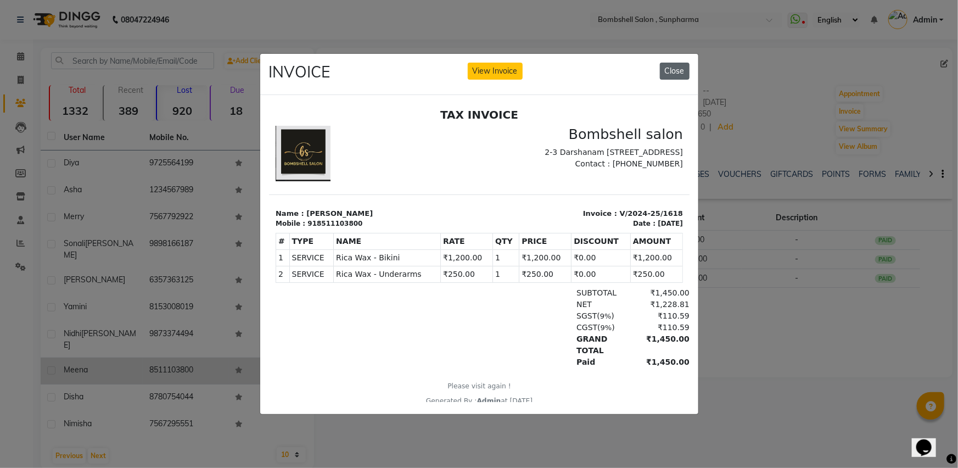
click at [675, 68] on button "Close" at bounding box center [675, 71] width 30 height 17
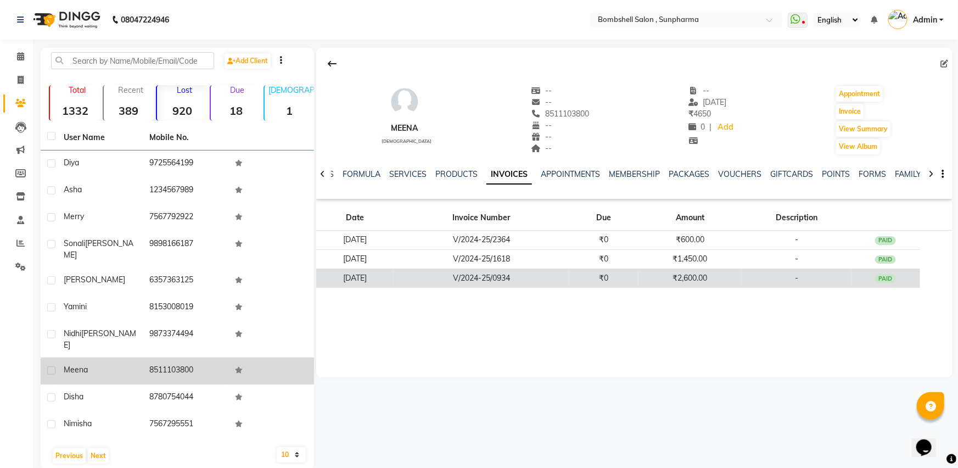
click at [494, 281] on td "V/2024-25/0934" at bounding box center [481, 278] width 175 height 19
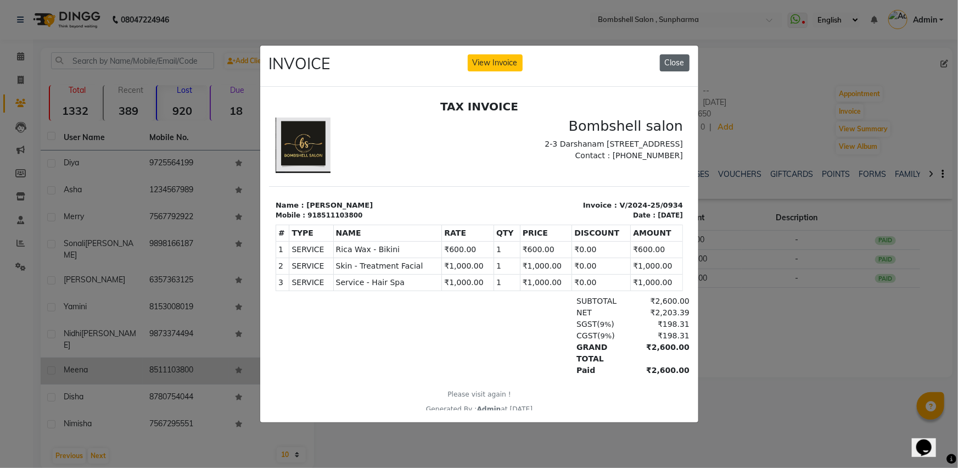
click at [674, 63] on button "Close" at bounding box center [675, 62] width 30 height 17
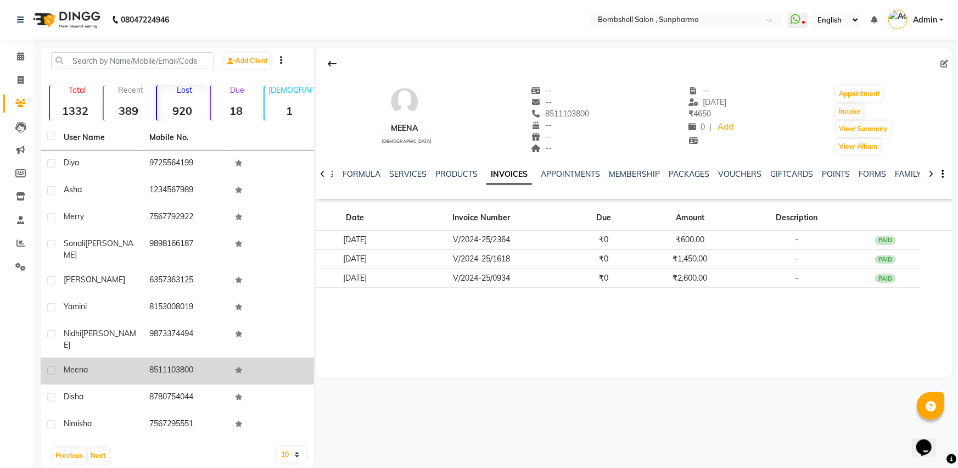
click at [554, 108] on div "8511103800" at bounding box center [560, 114] width 58 height 12
copy span "8511103800"
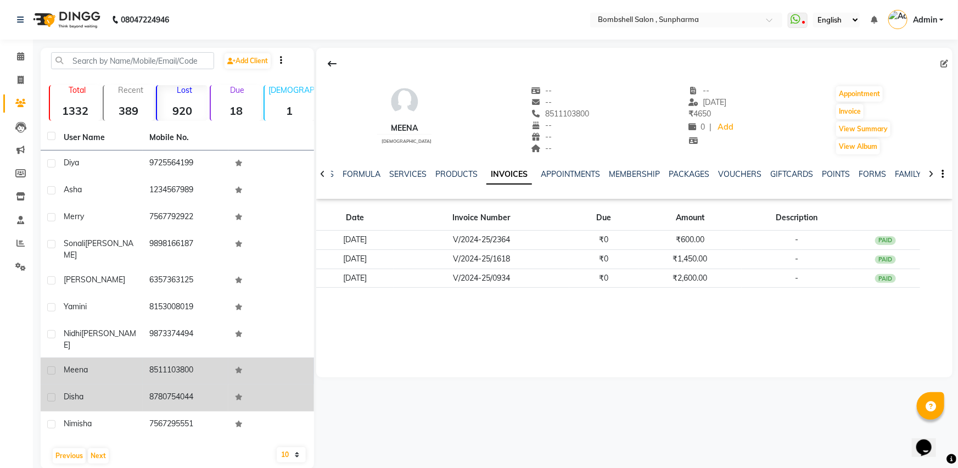
click at [156, 384] on td "8780754044" at bounding box center [186, 397] width 86 height 27
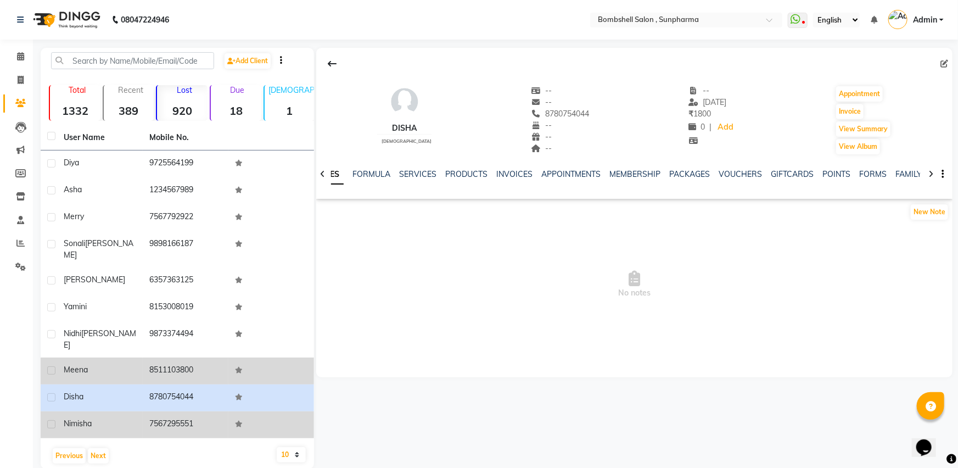
click at [187, 411] on td "7567295551" at bounding box center [186, 424] width 86 height 27
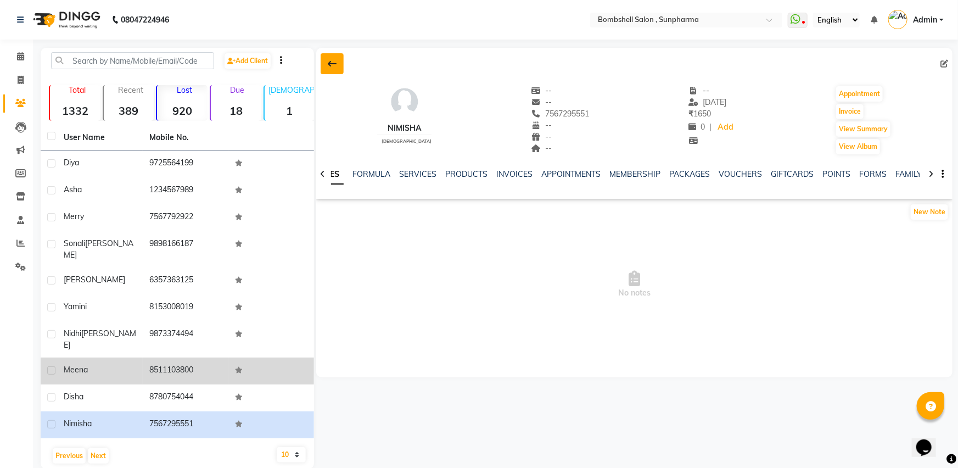
click at [339, 57] on button at bounding box center [332, 63] width 23 height 21
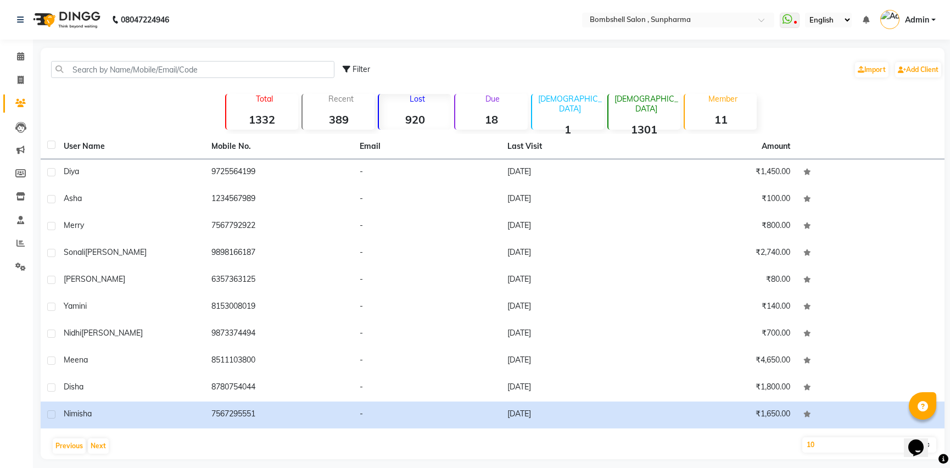
click at [416, 104] on div "Lost 920" at bounding box center [414, 112] width 73 height 36
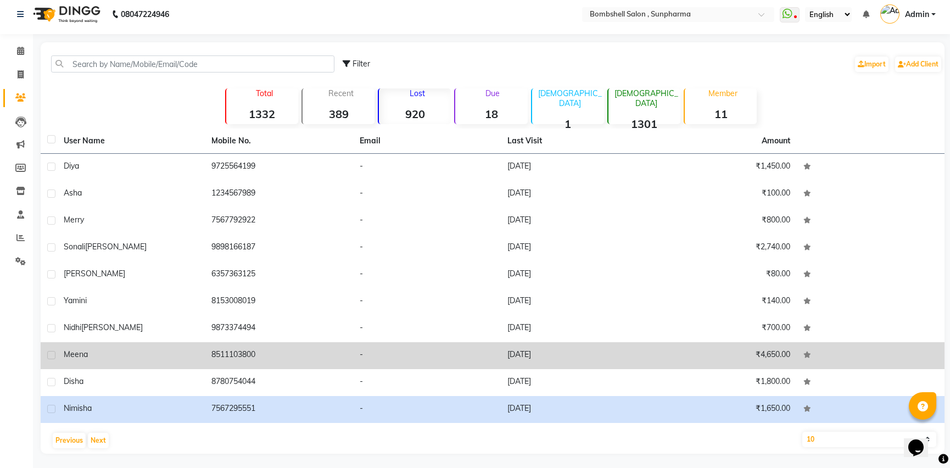
scroll to position [7, 0]
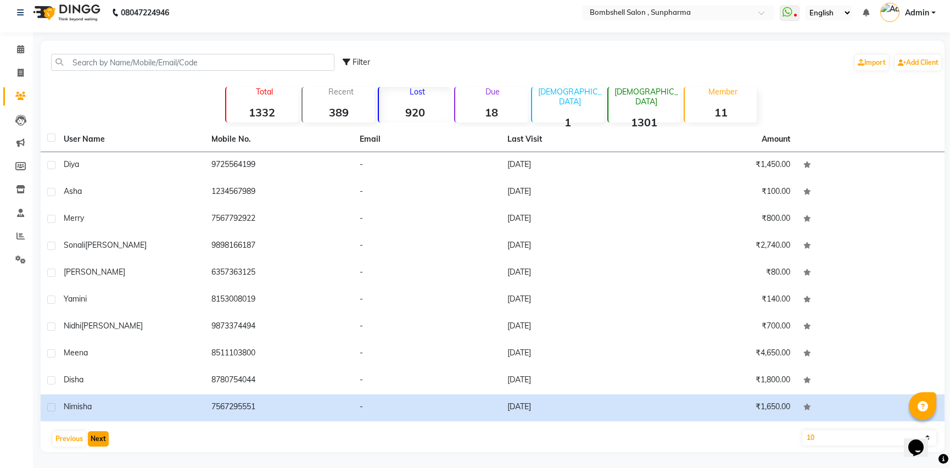
click at [94, 434] on button "Next" at bounding box center [98, 438] width 21 height 15
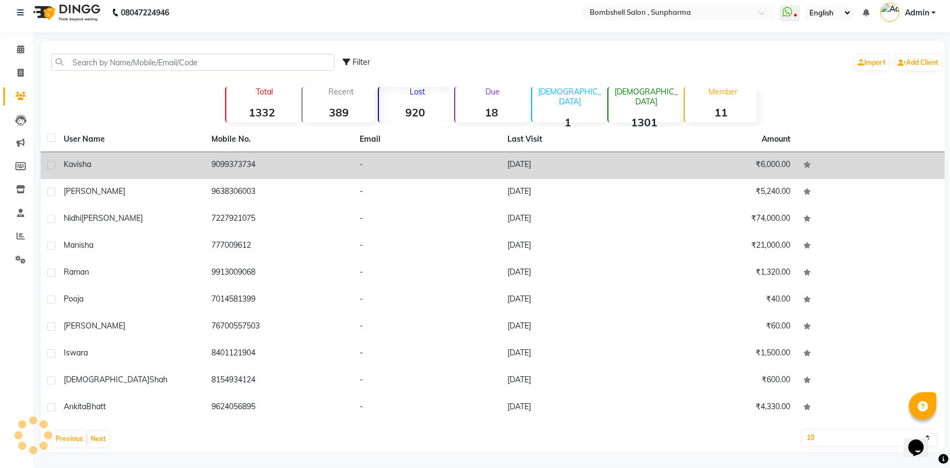
click at [258, 163] on td "9099373734" at bounding box center [279, 165] width 148 height 27
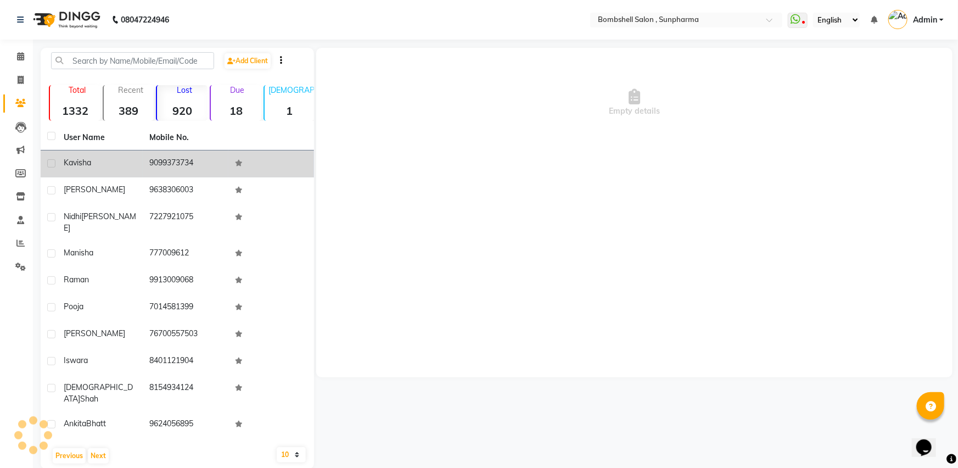
click at [258, 163] on td at bounding box center [271, 163] width 86 height 27
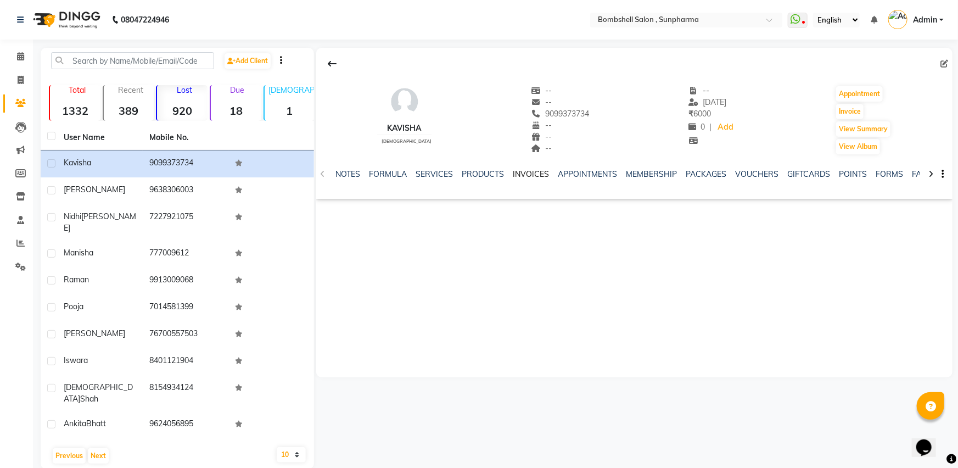
click at [528, 172] on link "INVOICES" at bounding box center [531, 174] width 36 height 10
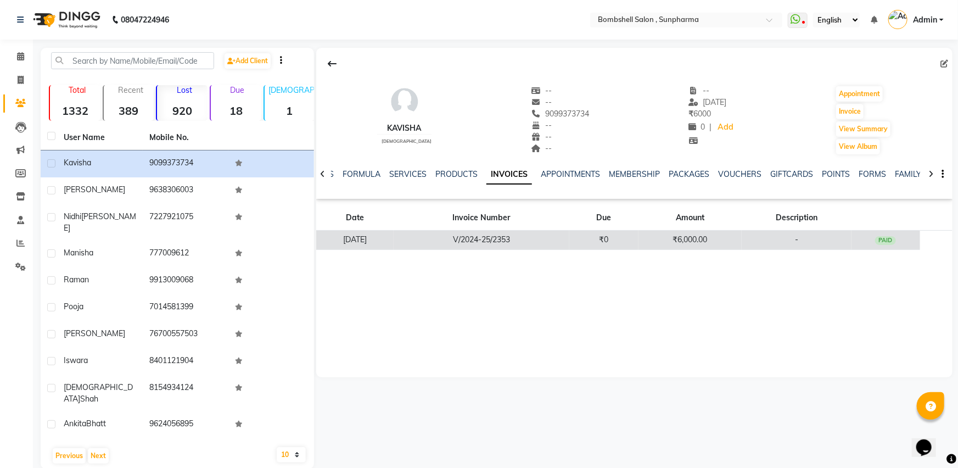
click at [737, 234] on td "₹6,000.00" at bounding box center [690, 240] width 103 height 19
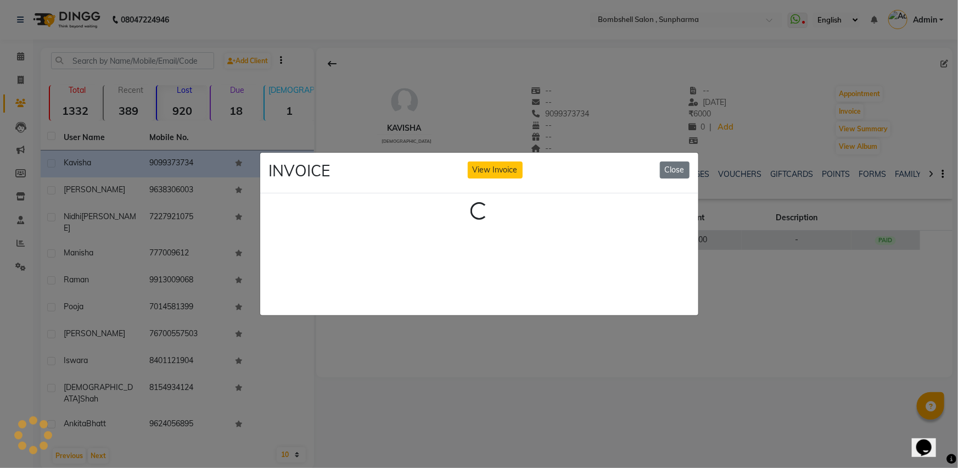
click at [737, 234] on ngb-modal-window "INVOICE View Invoice Close Loading..." at bounding box center [479, 234] width 958 height 468
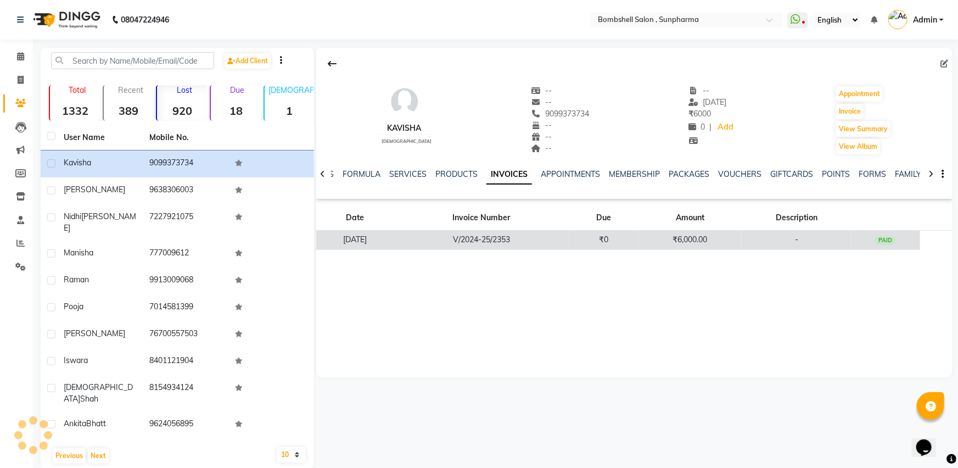
click at [737, 234] on td "₹6,000.00" at bounding box center [690, 240] width 103 height 19
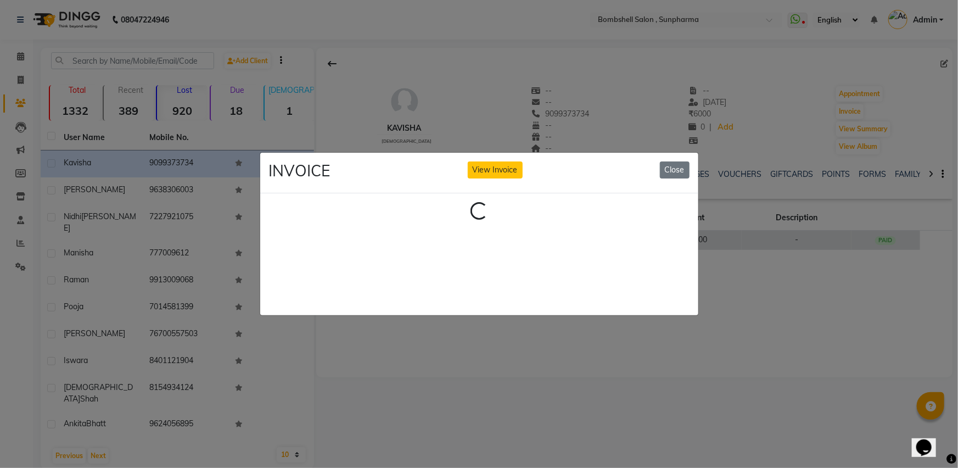
click at [737, 234] on ngb-modal-window "INVOICE View Invoice Close Loading..." at bounding box center [479, 234] width 958 height 468
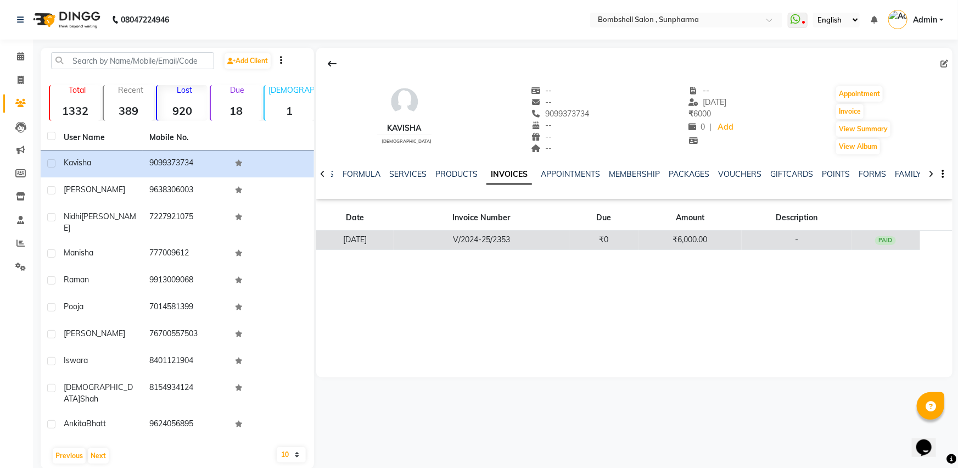
click at [737, 234] on td "₹6,000.00" at bounding box center [690, 240] width 103 height 19
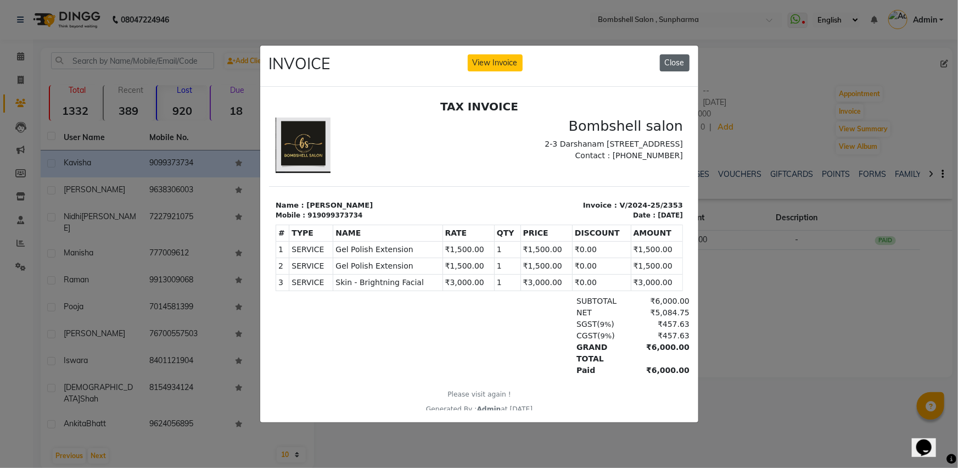
click at [679, 57] on button "Close" at bounding box center [675, 62] width 30 height 17
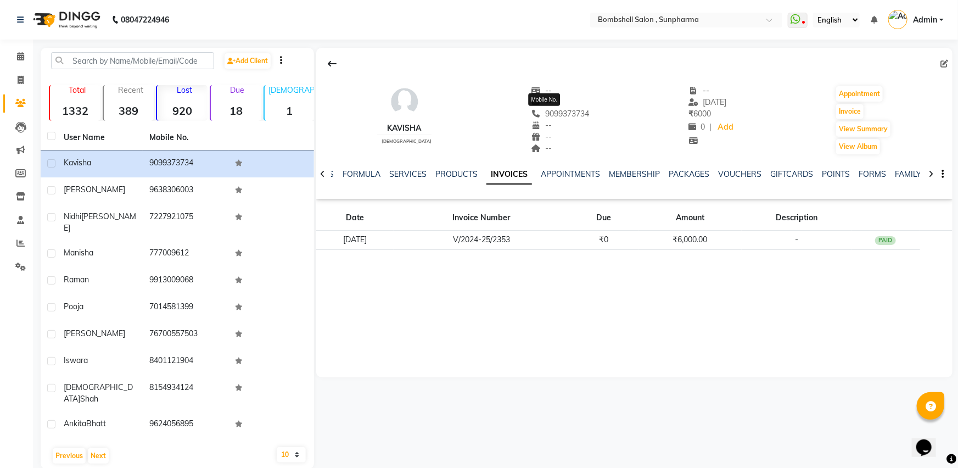
click at [556, 110] on span "9099373734" at bounding box center [560, 114] width 58 height 10
copy span "9099373734"
click at [331, 61] on icon at bounding box center [332, 63] width 9 height 9
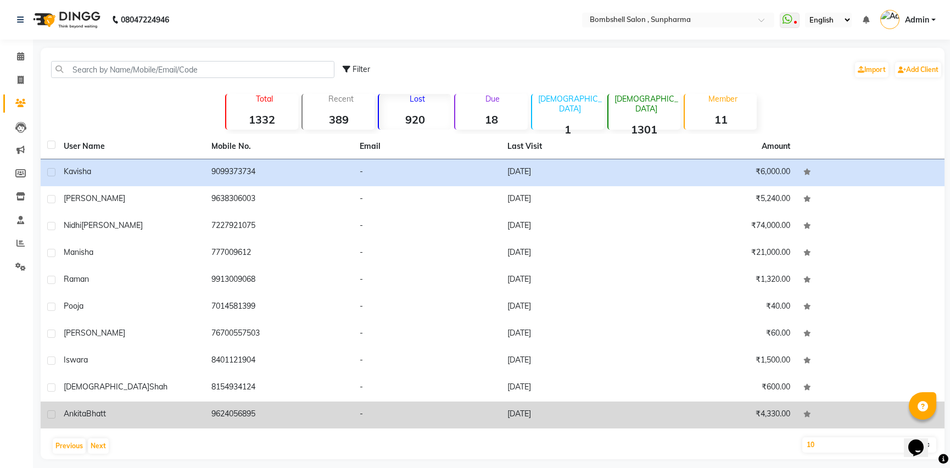
click at [767, 412] on td "₹4,330.00" at bounding box center [723, 414] width 148 height 27
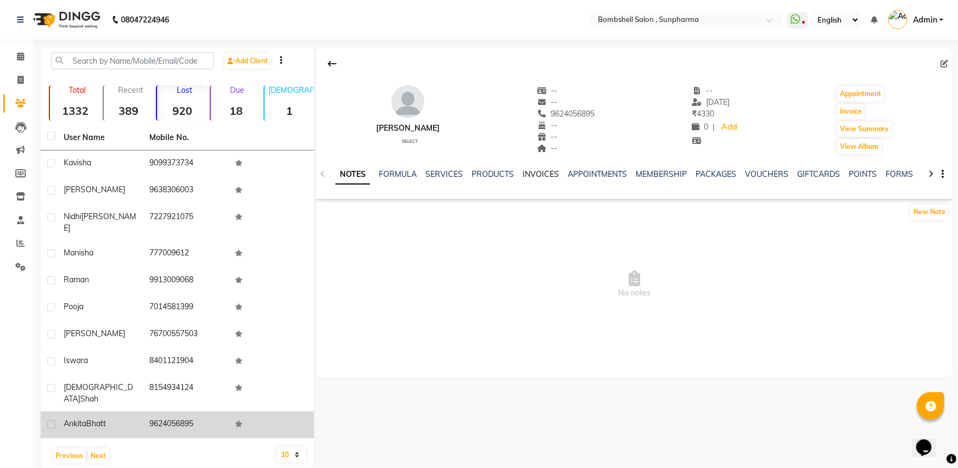
click at [546, 176] on link "INVOICES" at bounding box center [541, 174] width 36 height 10
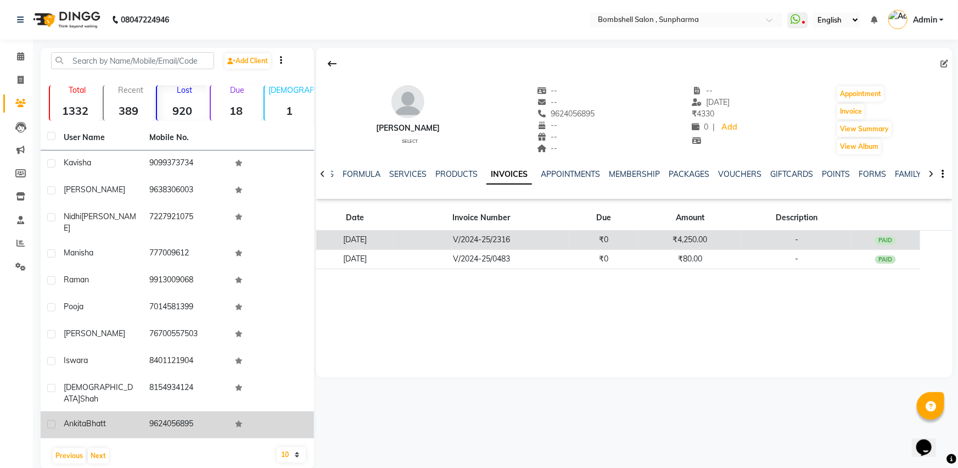
click at [737, 239] on td "₹4,250.00" at bounding box center [690, 240] width 103 height 19
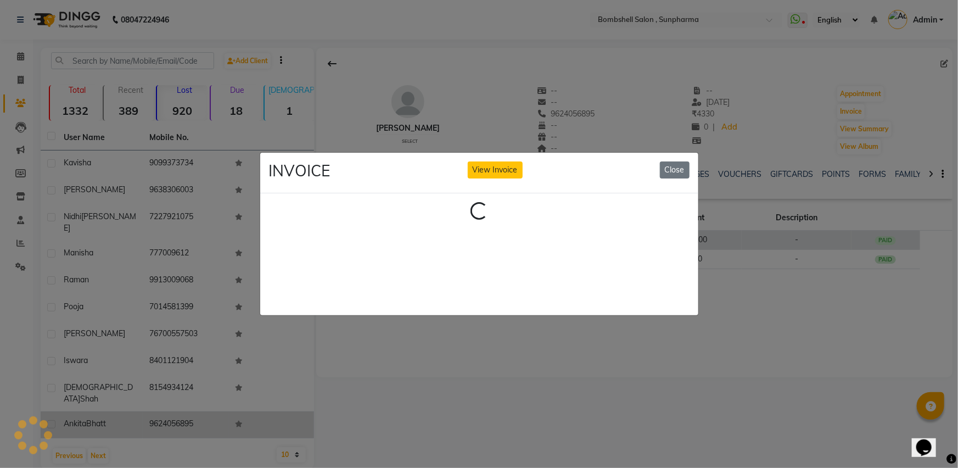
click at [737, 239] on ngb-modal-window "INVOICE View Invoice Close Loading..." at bounding box center [479, 234] width 958 height 468
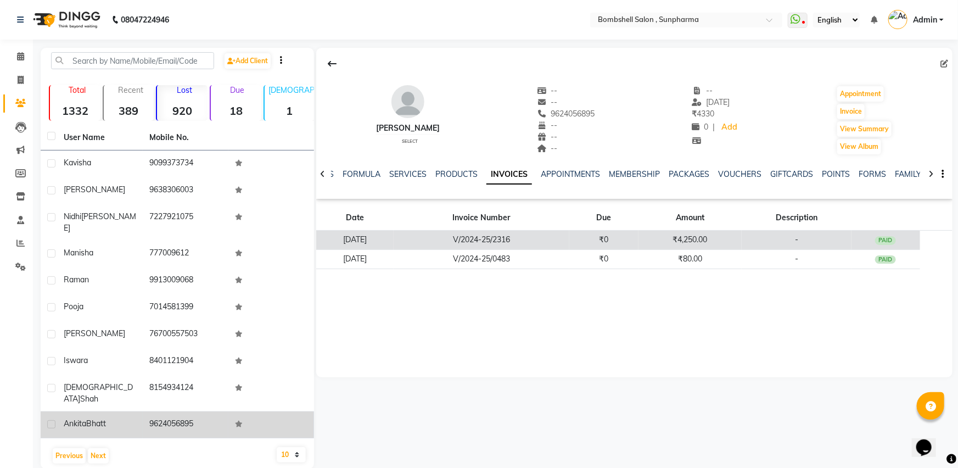
click at [737, 239] on td "₹4,250.00" at bounding box center [690, 240] width 103 height 19
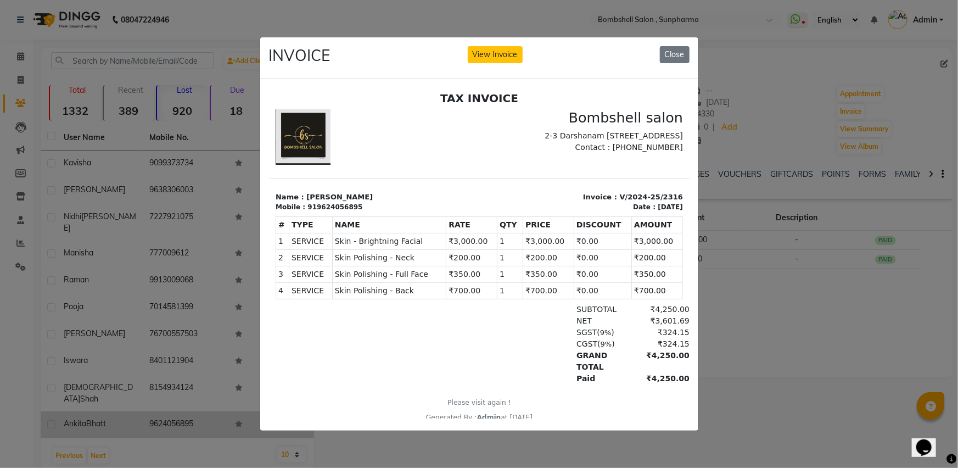
click at [338, 206] on div "919624056895" at bounding box center [334, 207] width 55 height 10
copy div "919624056895"
click at [676, 52] on button "Close" at bounding box center [675, 54] width 30 height 17
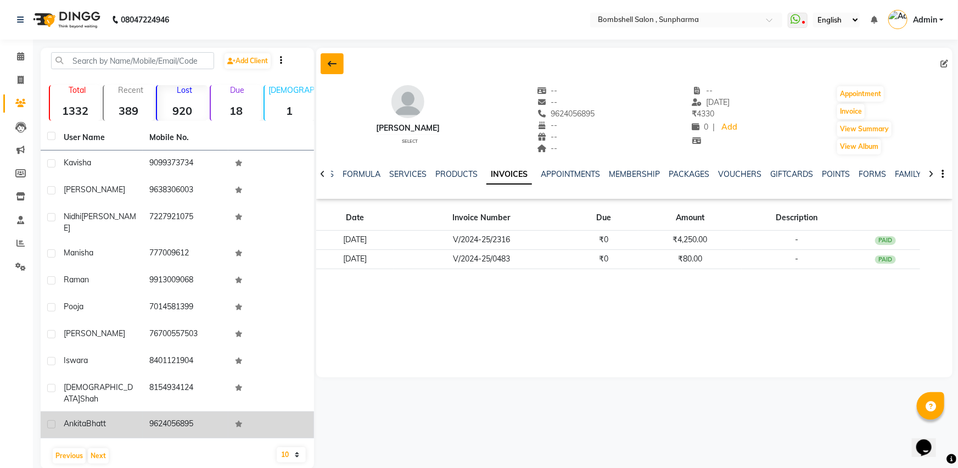
click at [333, 57] on button at bounding box center [332, 63] width 23 height 21
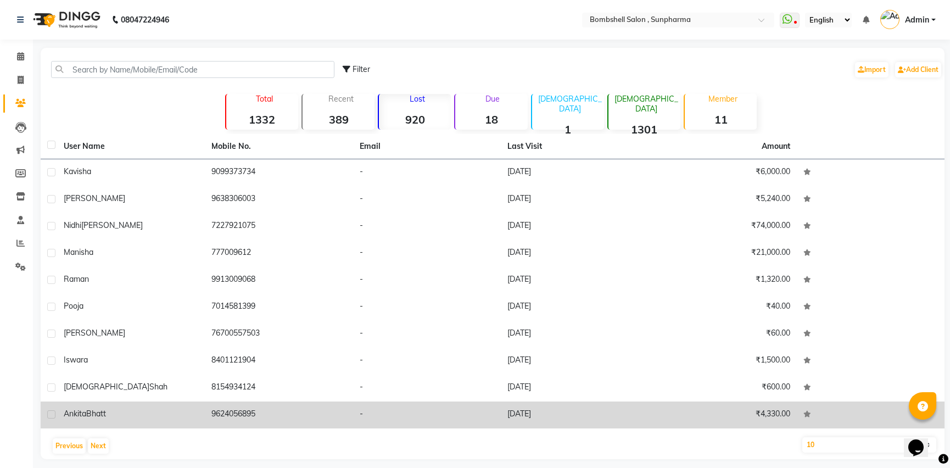
click at [258, 418] on td "9624056895" at bounding box center [279, 414] width 148 height 27
click at [803, 418] on td at bounding box center [877, 414] width 149 height 27
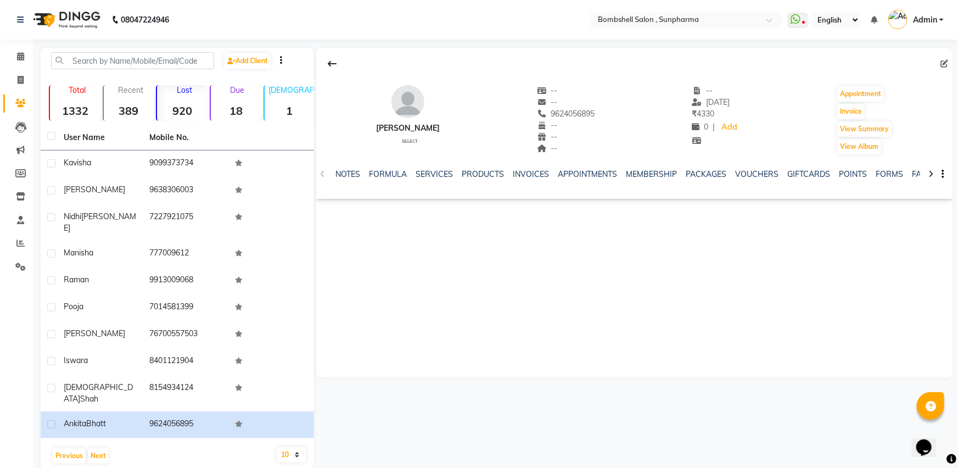
click at [929, 173] on icon at bounding box center [931, 174] width 5 height 8
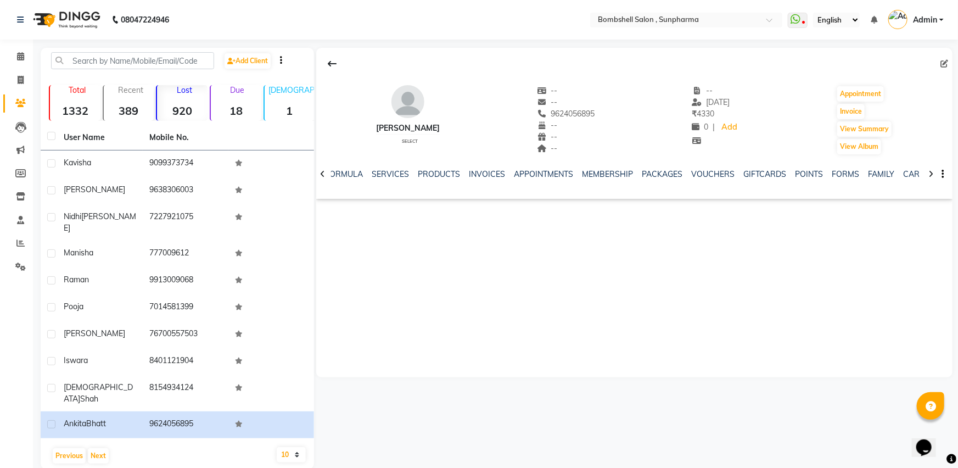
click at [929, 173] on icon at bounding box center [931, 174] width 5 height 8
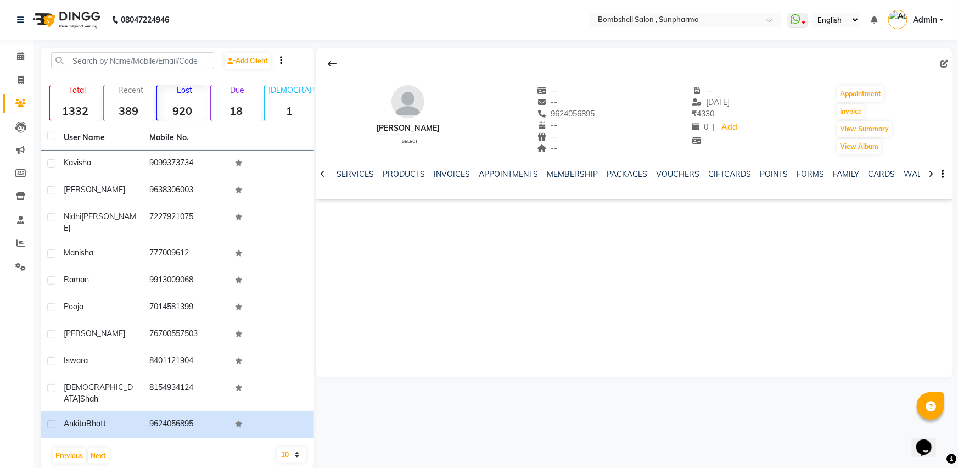
click at [929, 173] on icon at bounding box center [931, 174] width 5 height 8
click at [929, 173] on div "NOTES FORMULA SERVICES PRODUCTS INVOICES APPOINTMENTS MEMBERSHIP PACKAGES VOUCH…" at bounding box center [634, 174] width 636 height 38
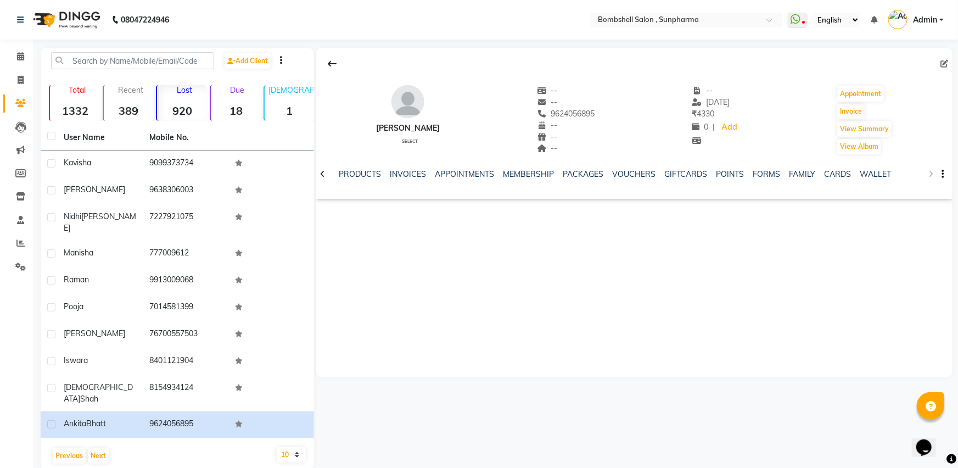
click at [929, 173] on div "NOTES FORMULA SERVICES PRODUCTS INVOICES APPOINTMENTS MEMBERSHIP PACKAGES VOUCH…" at bounding box center [634, 174] width 636 height 38
click at [330, 63] on icon at bounding box center [332, 63] width 9 height 9
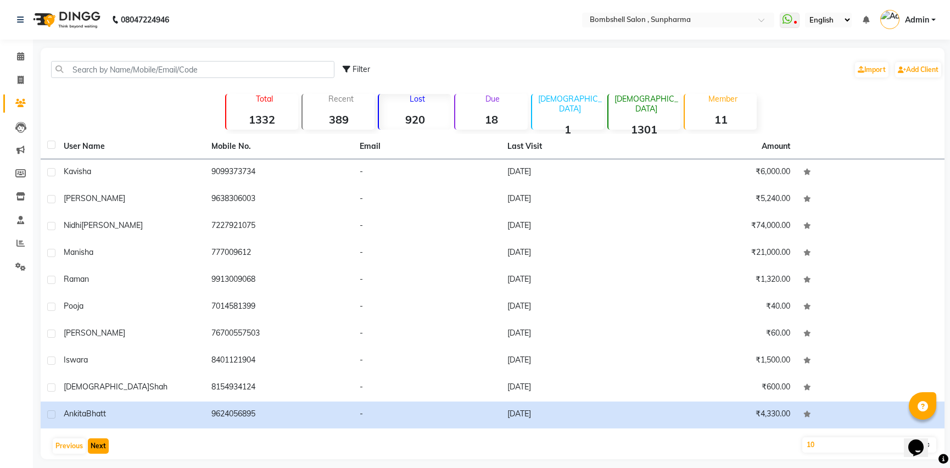
click at [95, 443] on button "Next" at bounding box center [98, 445] width 21 height 15
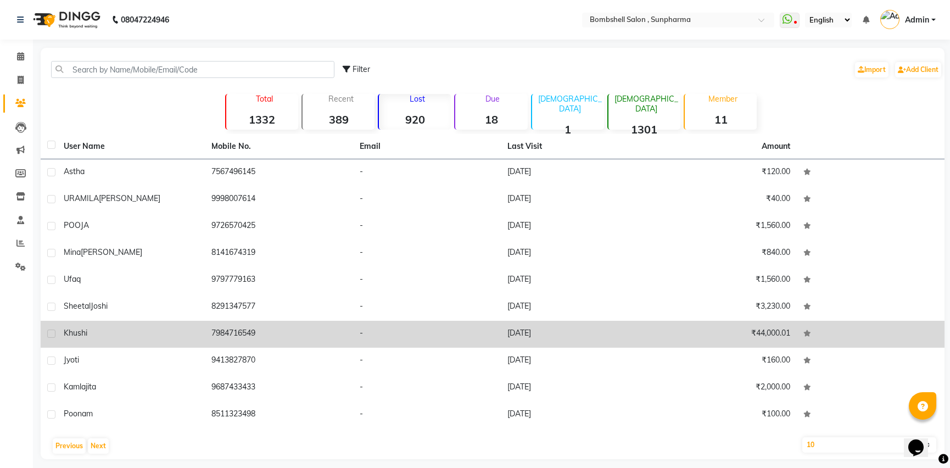
click at [247, 332] on td "7984716549" at bounding box center [279, 334] width 148 height 27
click at [803, 332] on td at bounding box center [877, 334] width 149 height 27
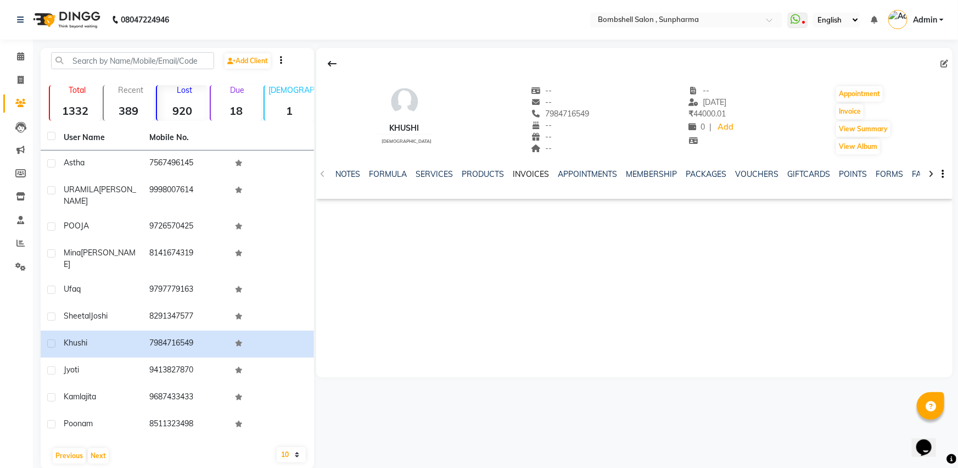
click at [523, 176] on link "INVOICES" at bounding box center [531, 174] width 36 height 10
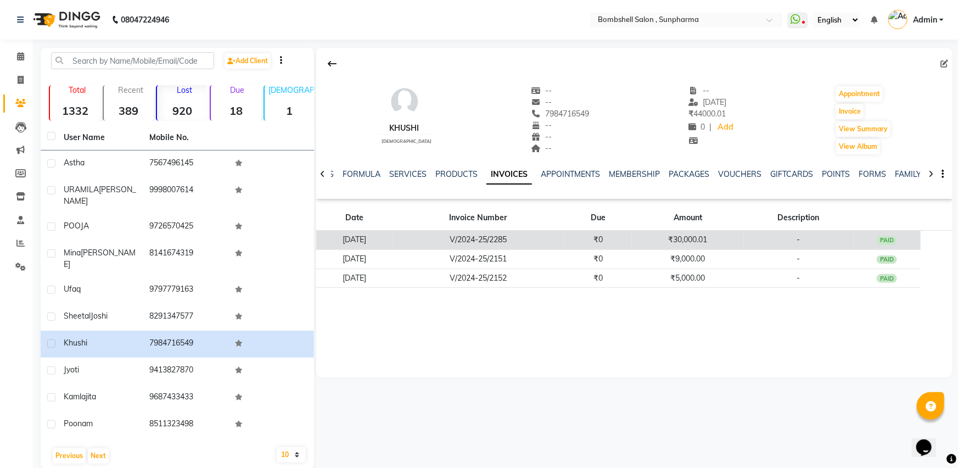
click at [499, 234] on td "V/2024-25/2285" at bounding box center [479, 240] width 172 height 19
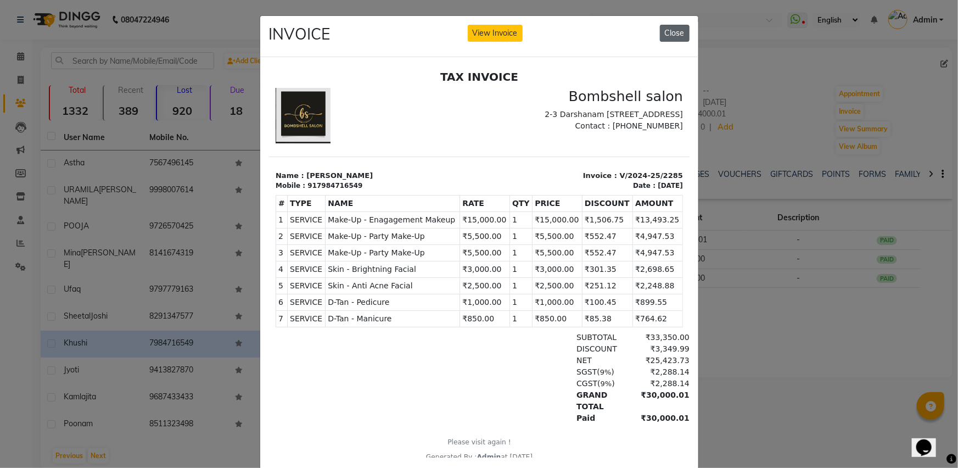
click at [671, 33] on button "Close" at bounding box center [675, 33] width 30 height 17
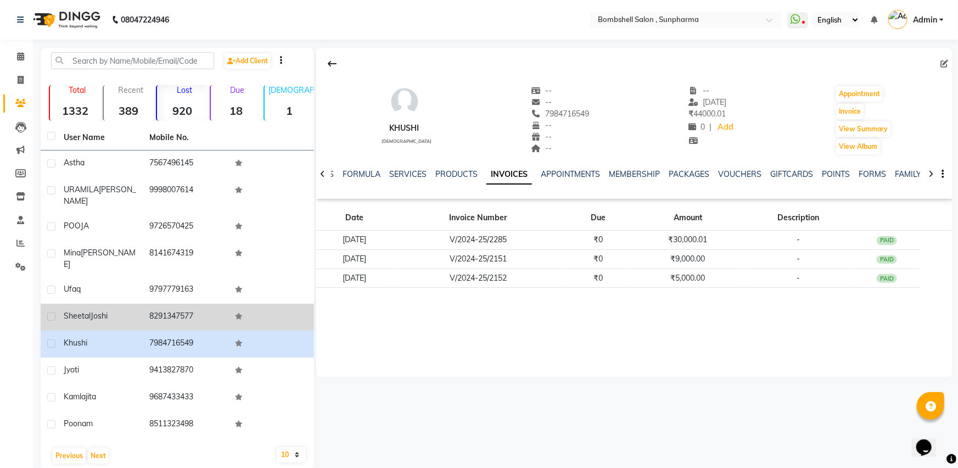
click at [161, 304] on td "8291347577" at bounding box center [186, 317] width 86 height 27
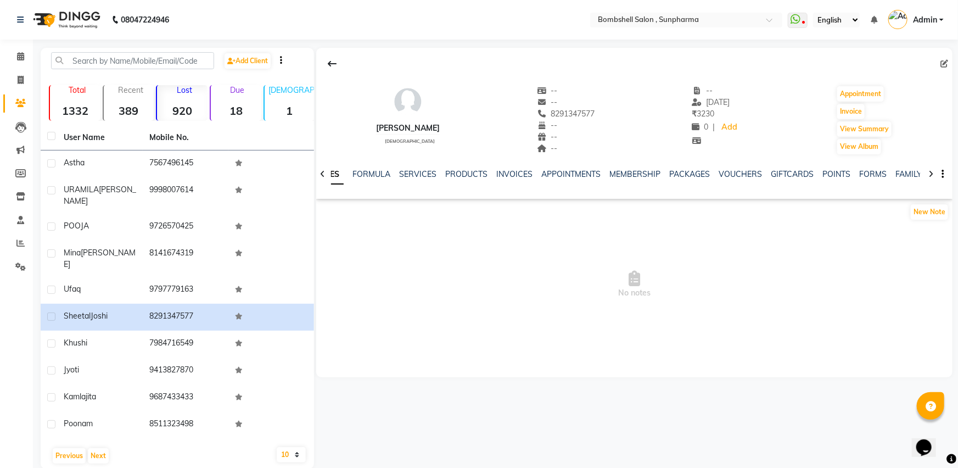
click at [510, 169] on div "INVOICES" at bounding box center [514, 175] width 36 height 12
click at [508, 169] on div "INVOICES" at bounding box center [514, 175] width 36 height 12
click at [505, 180] on div "NOTES FORMULA SERVICES PRODUCTS INVOICES APPOINTMENTS MEMBERSHIP PACKAGES VOUCH…" at bounding box center [622, 179] width 572 height 20
click at [505, 174] on link "INVOICES" at bounding box center [514, 174] width 36 height 10
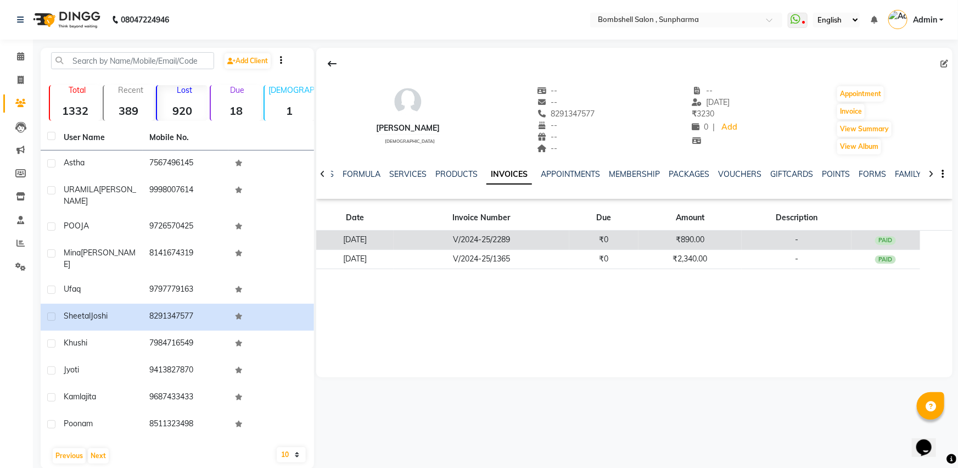
click at [513, 238] on td "V/2024-25/2289" at bounding box center [481, 240] width 175 height 19
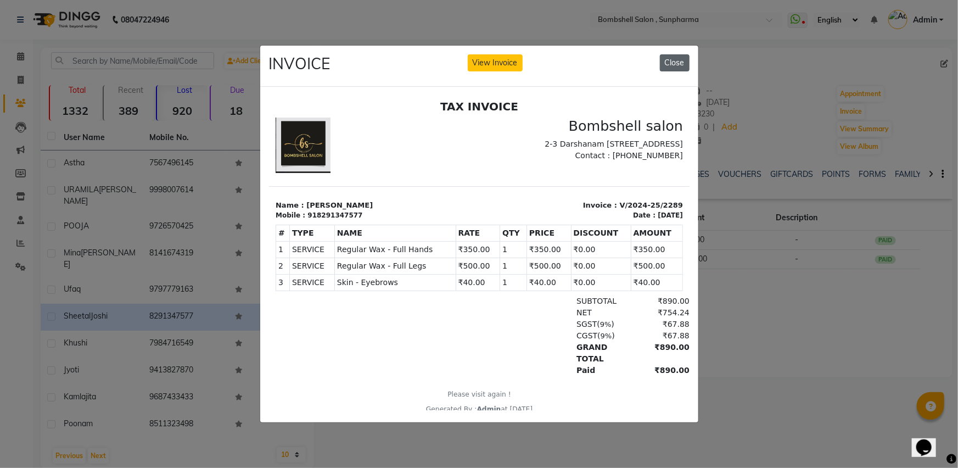
click at [679, 55] on button "Close" at bounding box center [675, 62] width 30 height 17
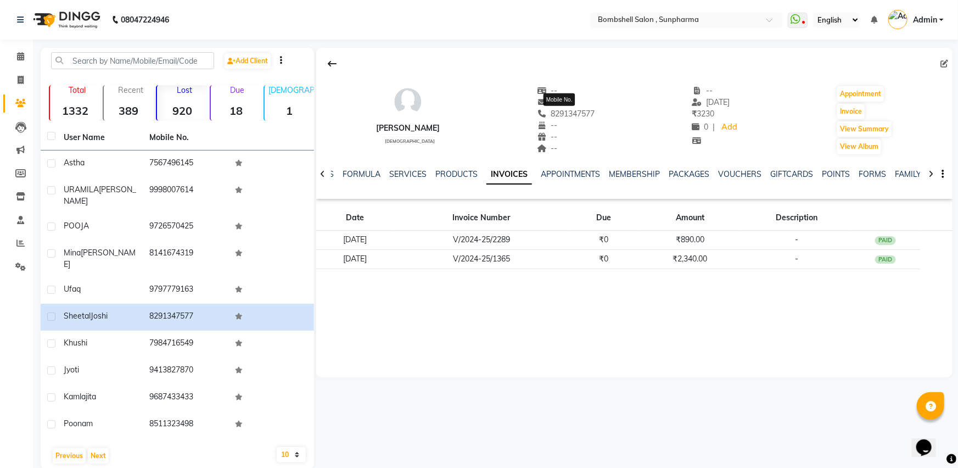
click at [565, 112] on span "8291347577" at bounding box center [566, 114] width 58 height 10
copy span "8291347577"
click at [24, 97] on span at bounding box center [20, 103] width 19 height 13
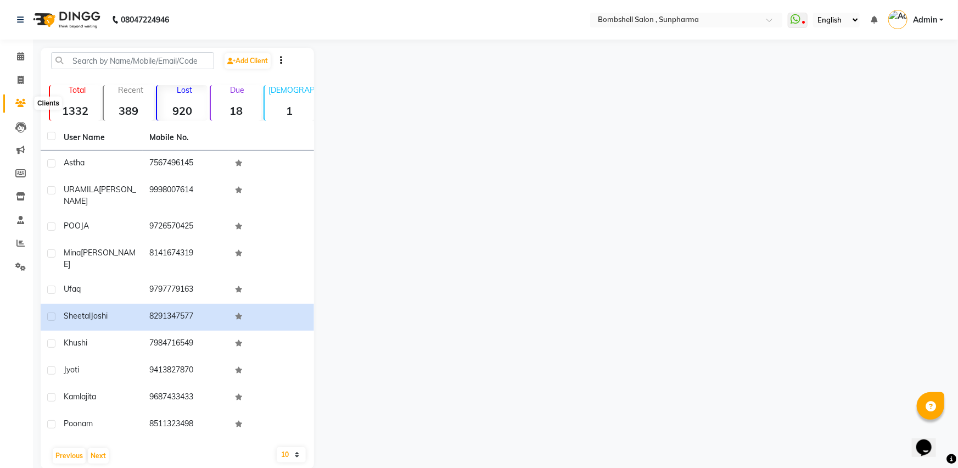
click at [27, 100] on span at bounding box center [20, 103] width 19 height 13
click at [26, 75] on span at bounding box center [20, 80] width 19 height 13
select select "service"
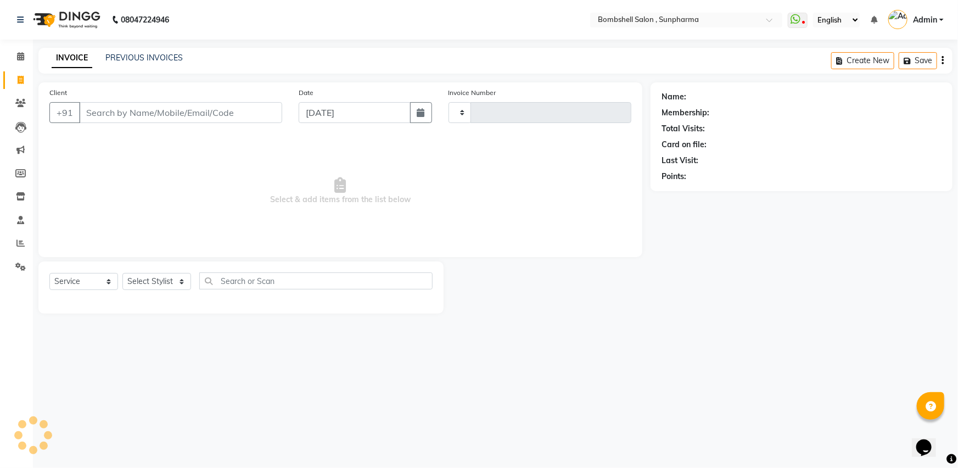
type input "1270"
select select "4965"
click at [16, 102] on icon at bounding box center [20, 103] width 10 height 8
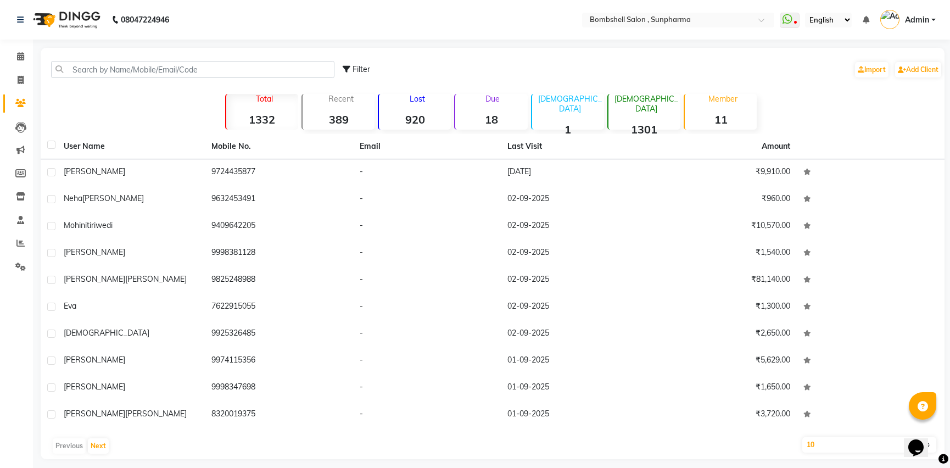
click at [494, 105] on div "Due 18" at bounding box center [490, 112] width 73 height 36
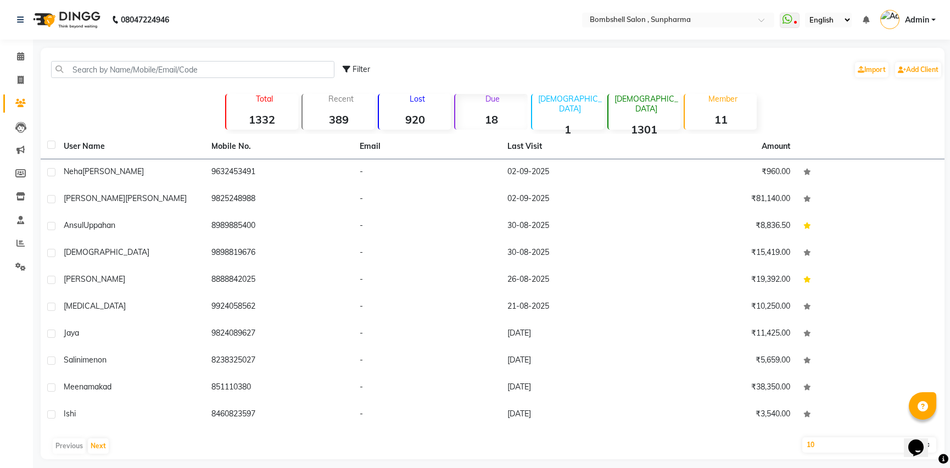
click at [338, 102] on p "Recent" at bounding box center [341, 99] width 68 height 10
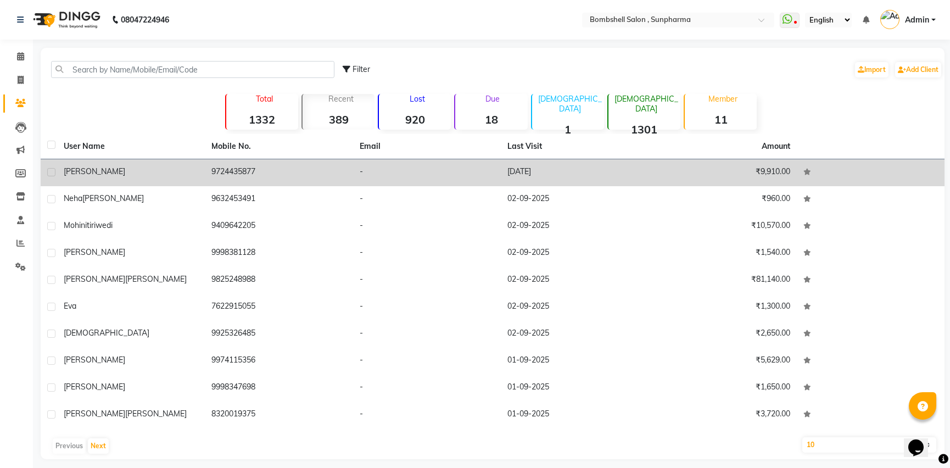
click at [527, 172] on td "[DATE]" at bounding box center [575, 172] width 148 height 27
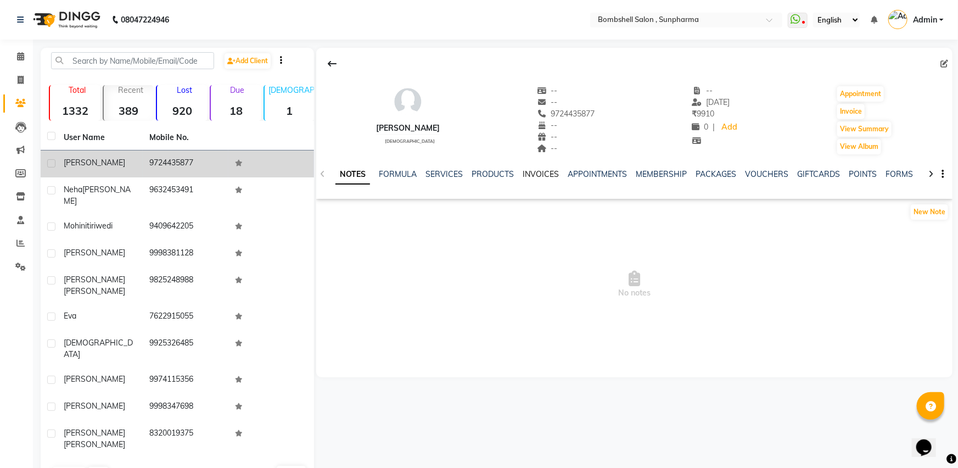
click at [549, 170] on link "INVOICES" at bounding box center [541, 174] width 36 height 10
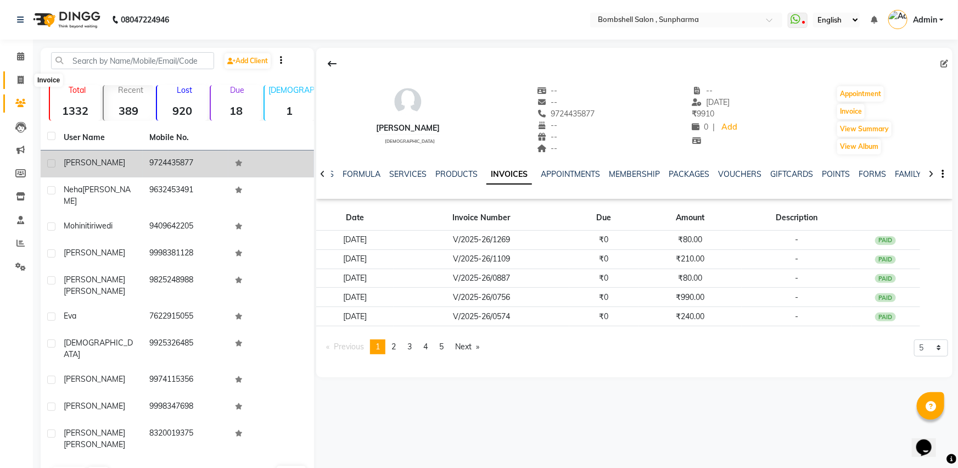
click at [14, 75] on span at bounding box center [20, 80] width 19 height 13
select select "service"
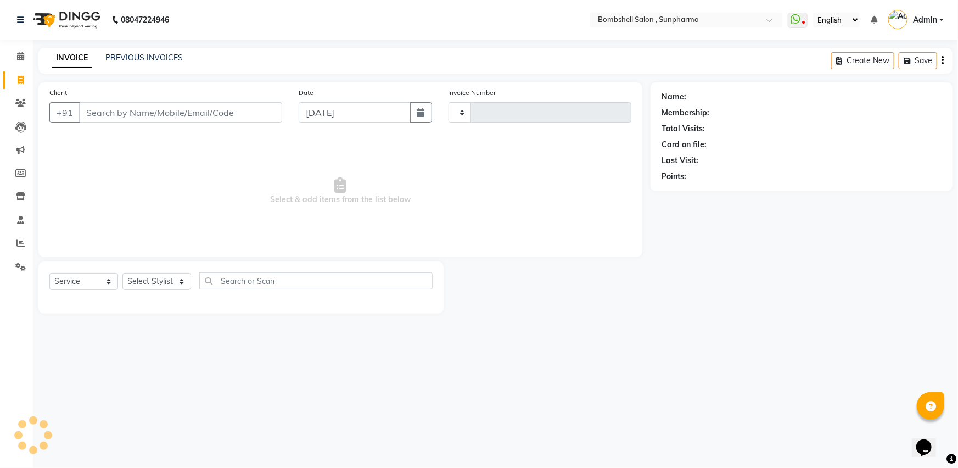
type input "1270"
select select "4965"
click at [147, 58] on link "PREVIOUS INVOICES" at bounding box center [143, 58] width 77 height 10
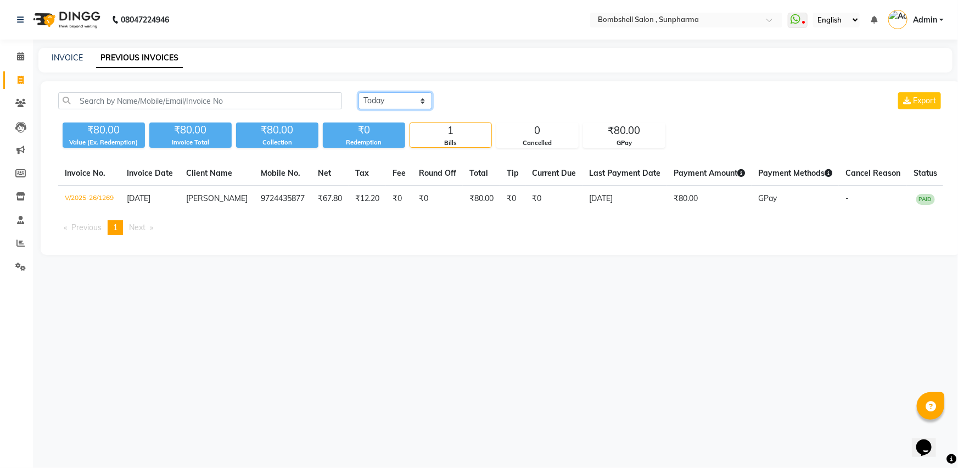
click at [424, 100] on select "[DATE] [DATE] Custom Range" at bounding box center [396, 100] width 74 height 17
select select "[DATE]"
click at [359, 92] on select "[DATE] [DATE] Custom Range" at bounding box center [396, 100] width 74 height 17
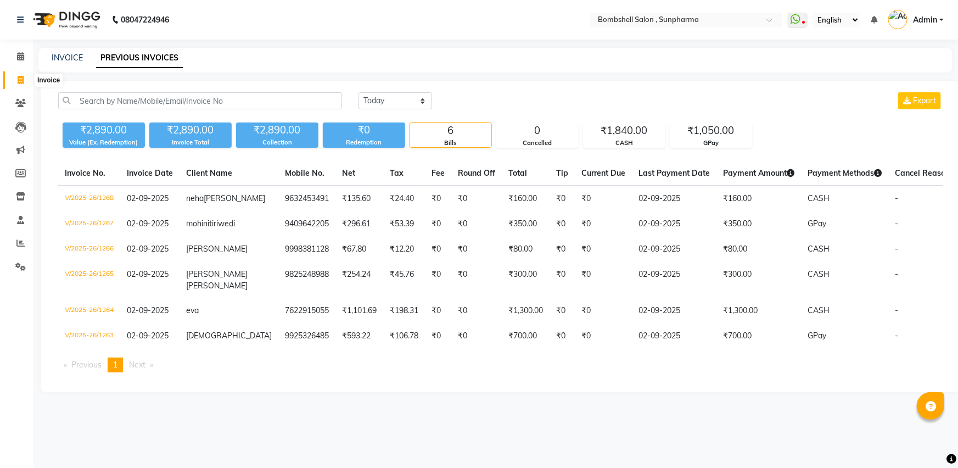
click at [18, 77] on icon at bounding box center [21, 80] width 6 height 8
select select "service"
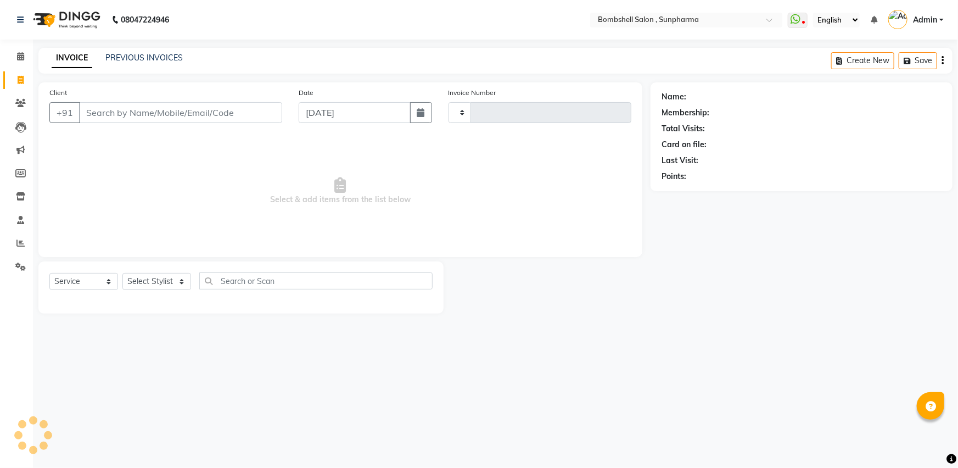
type input "1270"
select select "4965"
